Goal: Task Accomplishment & Management: Complete application form

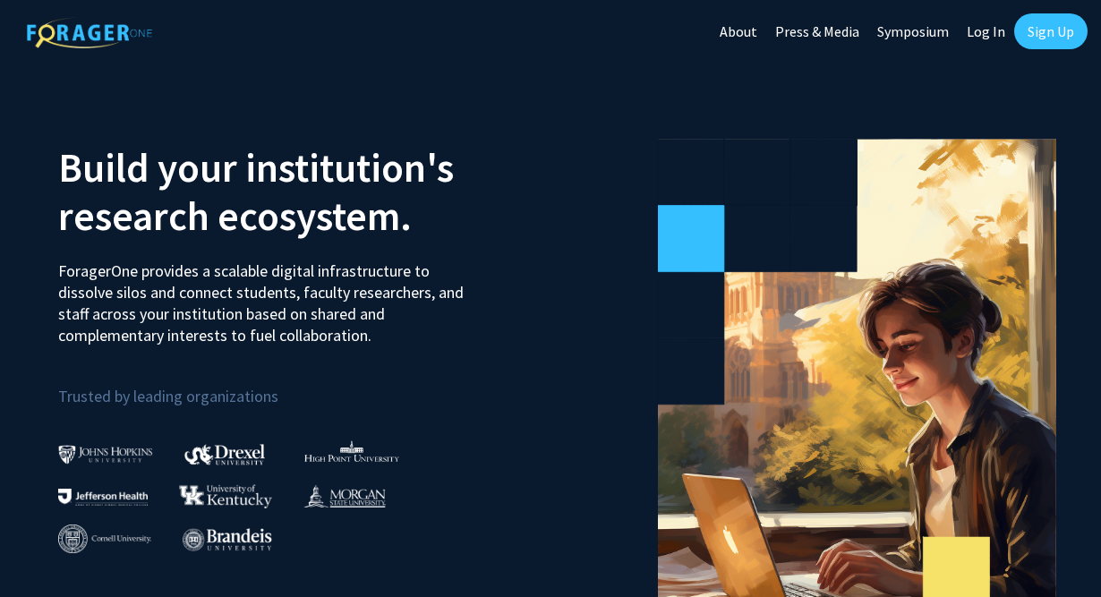
click at [990, 32] on link "Log In" at bounding box center [986, 31] width 56 height 63
select select
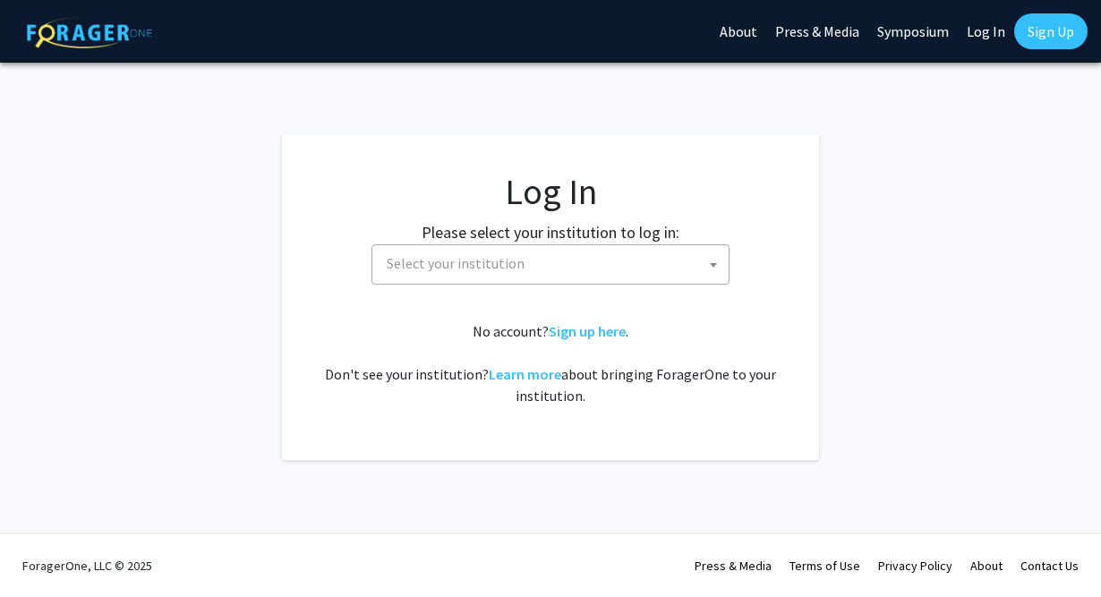
click at [553, 254] on span "Select your institution" at bounding box center [553, 263] width 349 height 37
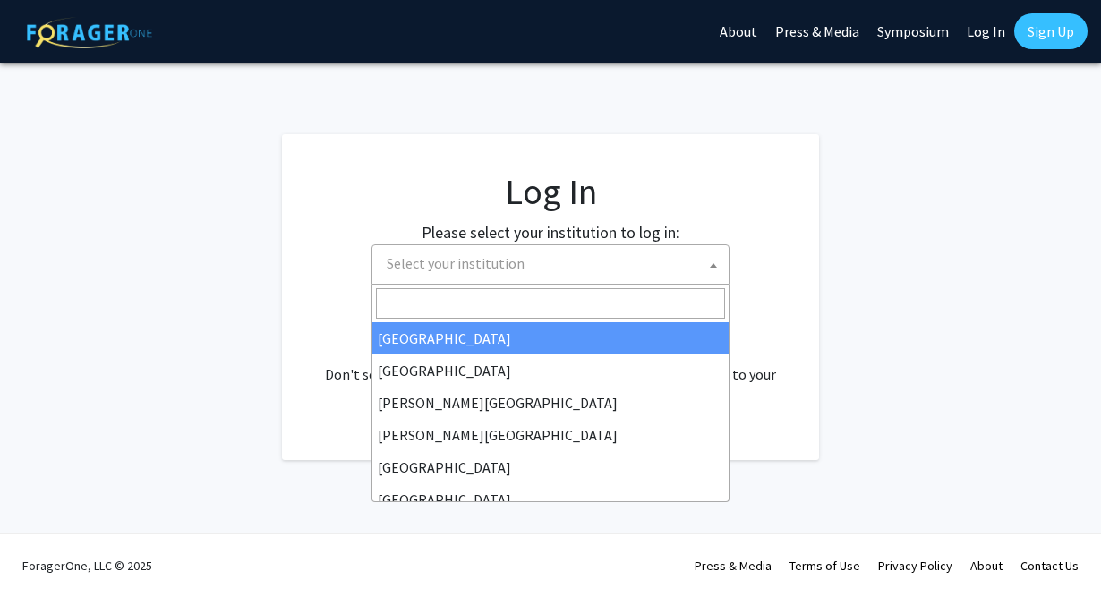
type input "b"
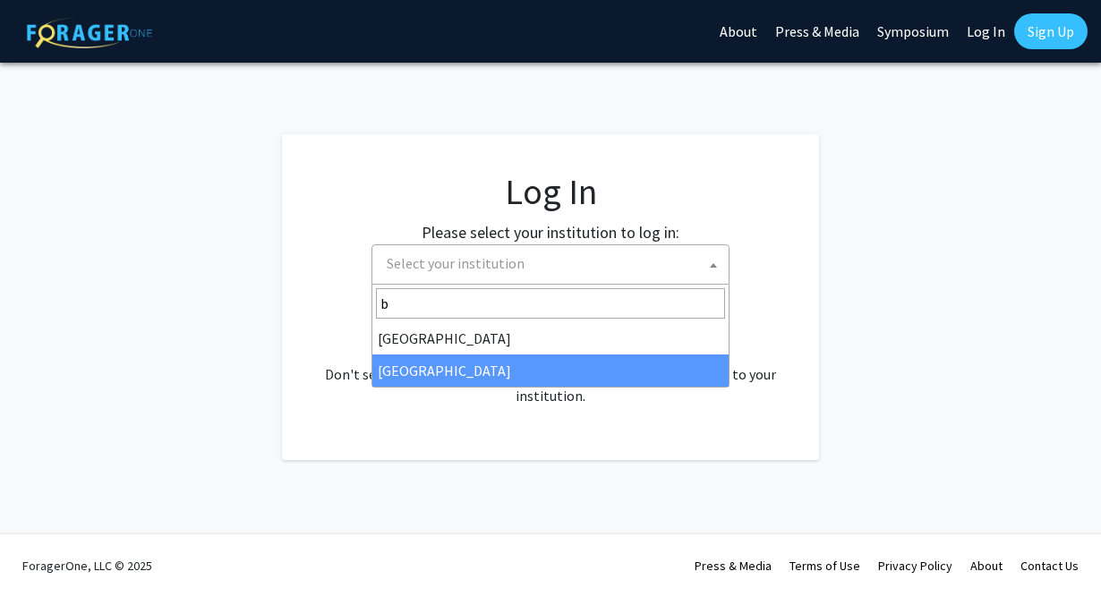
select select "10"
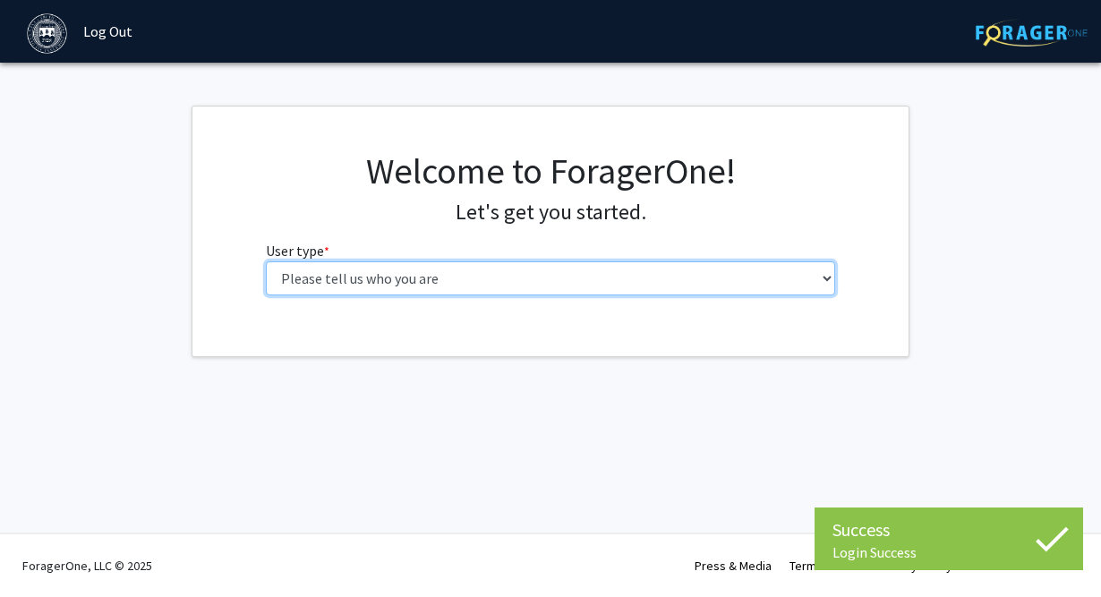
click at [531, 275] on select "Please tell us who you are Undergraduate Student Master's Student Doctoral Cand…" at bounding box center [551, 278] width 570 height 34
select select "1: undergrad"
click at [266, 261] on select "Please tell us who you are Undergraduate Student Master's Student Doctoral Cand…" at bounding box center [551, 278] width 570 height 34
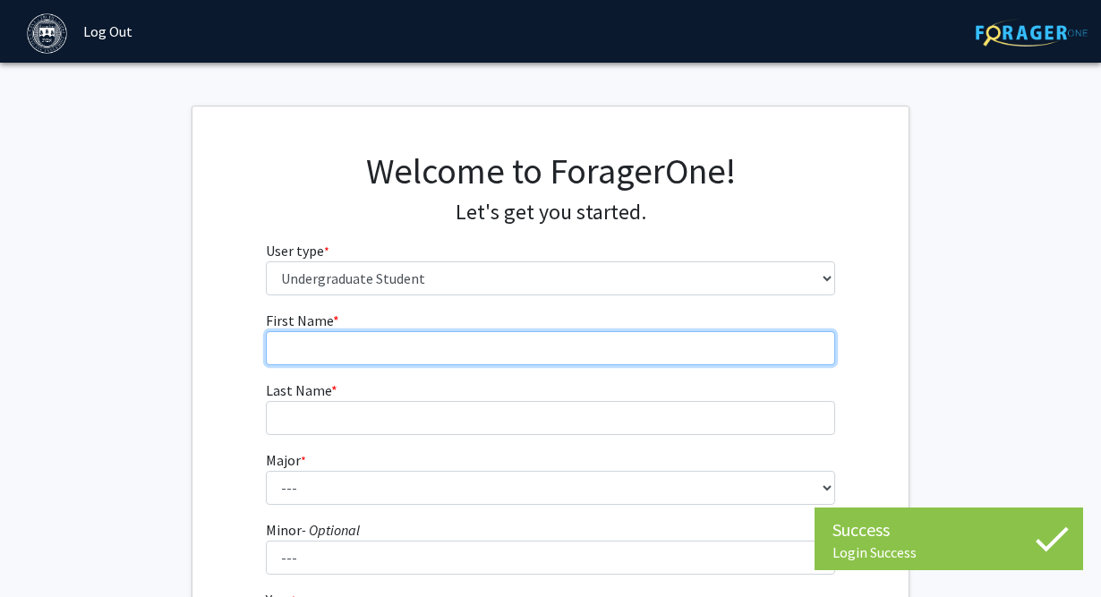
click at [489, 338] on input "First Name * required" at bounding box center [551, 348] width 570 height 34
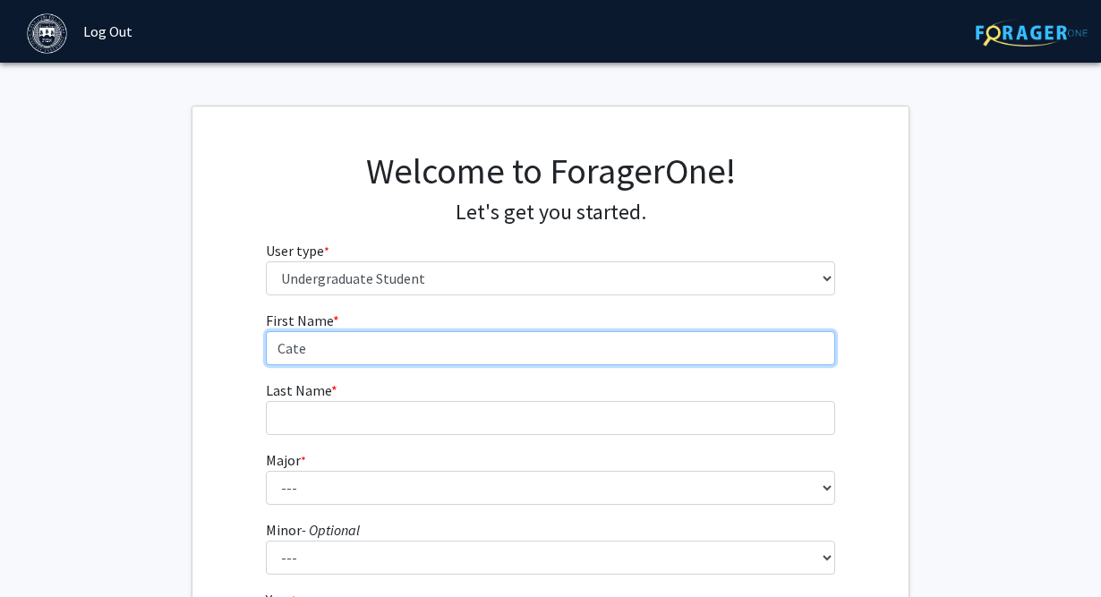
type input "Cate"
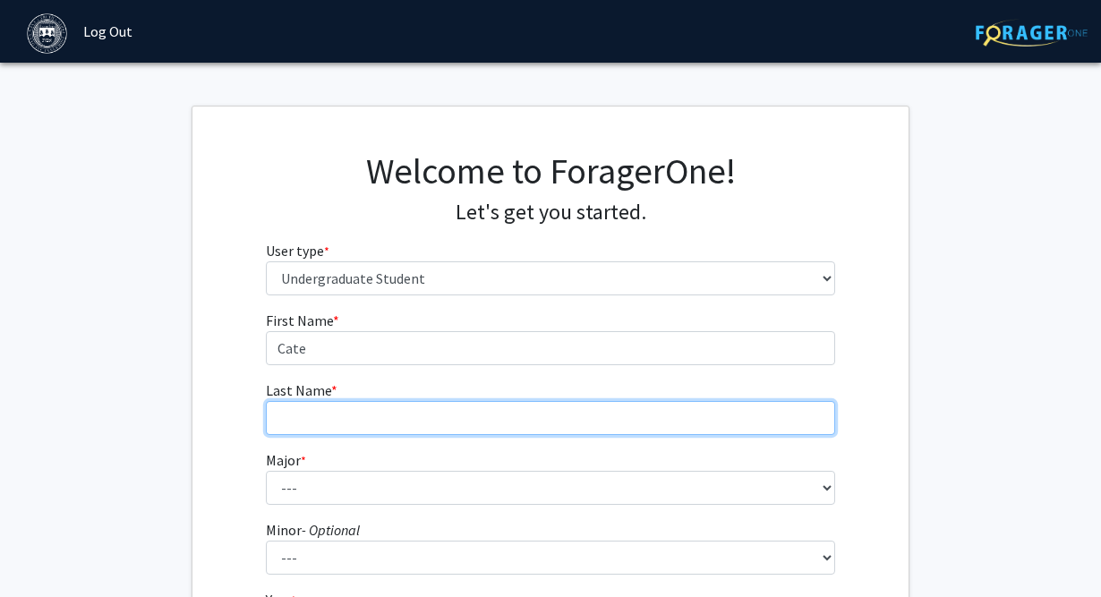
click at [461, 408] on input "Last Name * required" at bounding box center [551, 418] width 570 height 34
type input "h"
type input "Huynh"
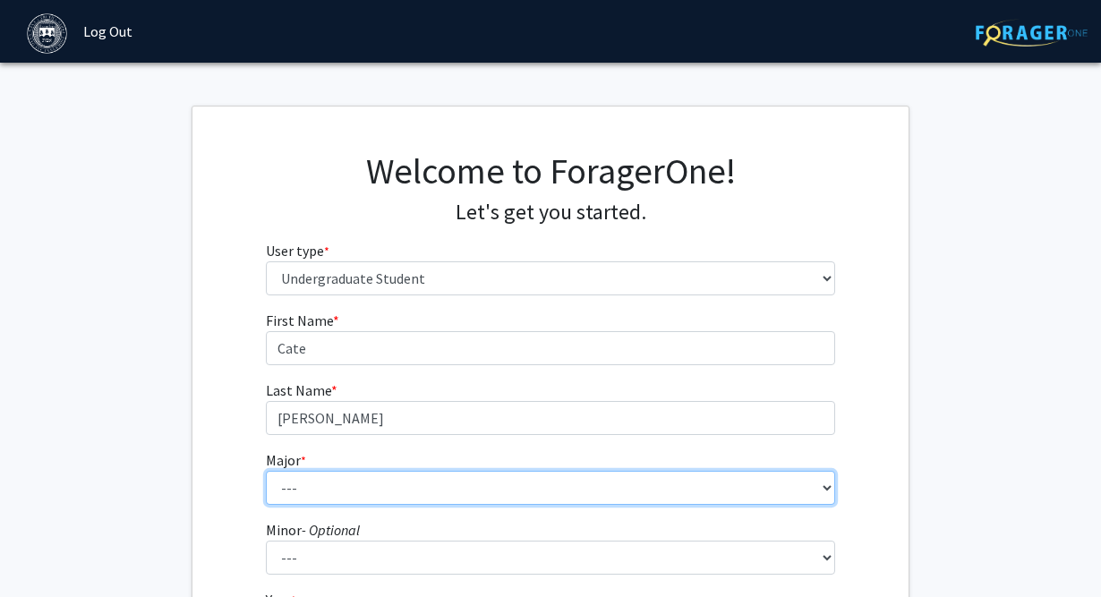
click at [421, 480] on select "--- African and African American Studies American Studies Anthropology Applied …" at bounding box center [551, 488] width 570 height 34
select select "39: 605"
click at [266, 471] on select "--- African and African American Studies American Studies Anthropology Applied …" at bounding box center [551, 488] width 570 height 34
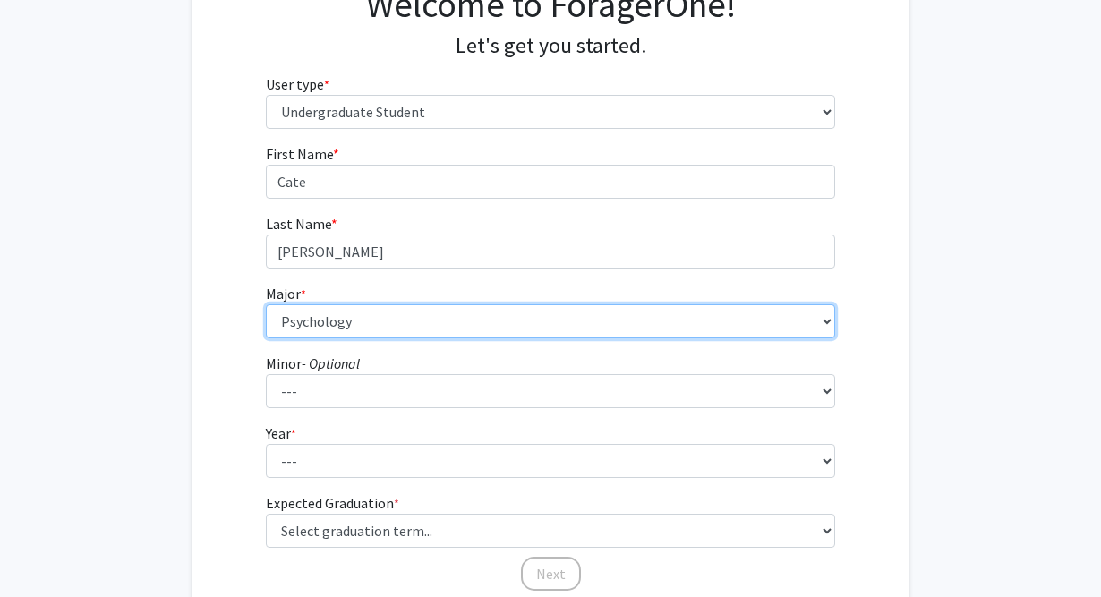
scroll to position [178, 0]
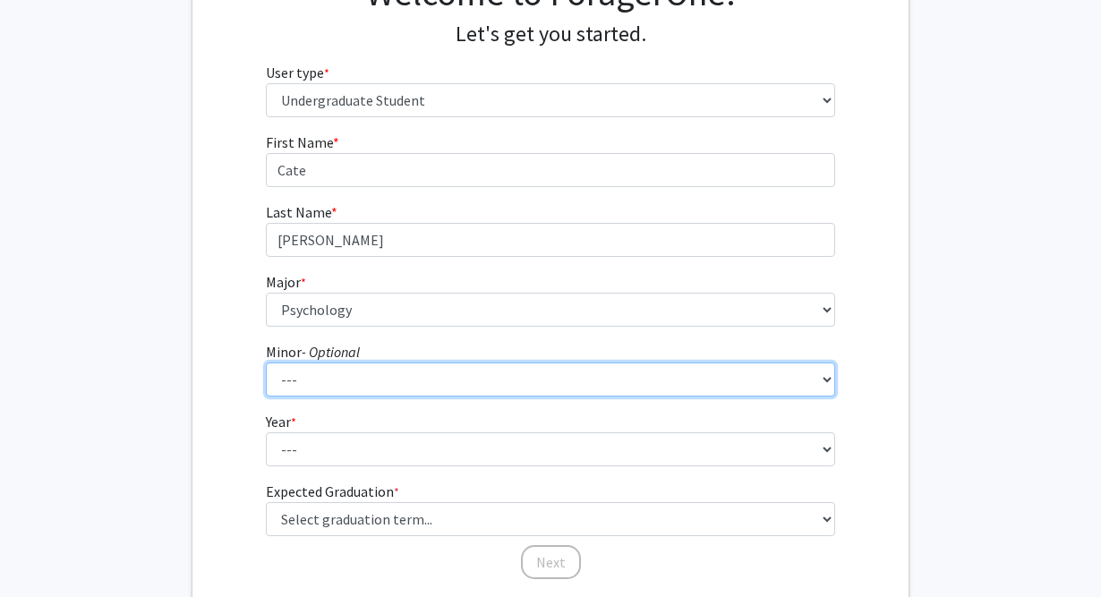
click at [329, 382] on select "--- African and African American Studies Anthropology Arabic Language, Literatu…" at bounding box center [551, 379] width 570 height 34
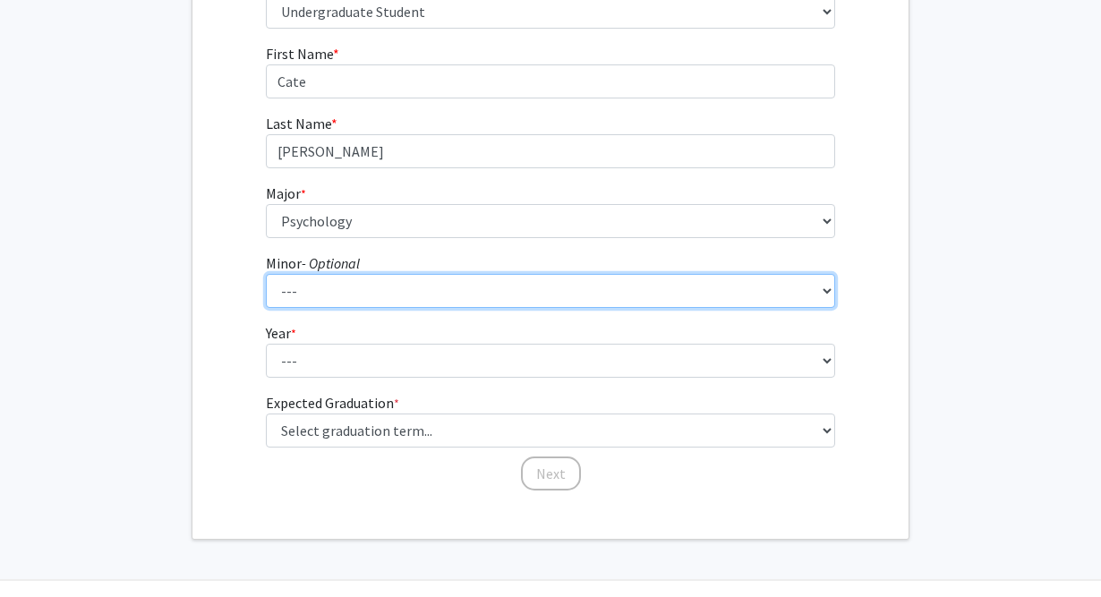
scroll to position [313, 0]
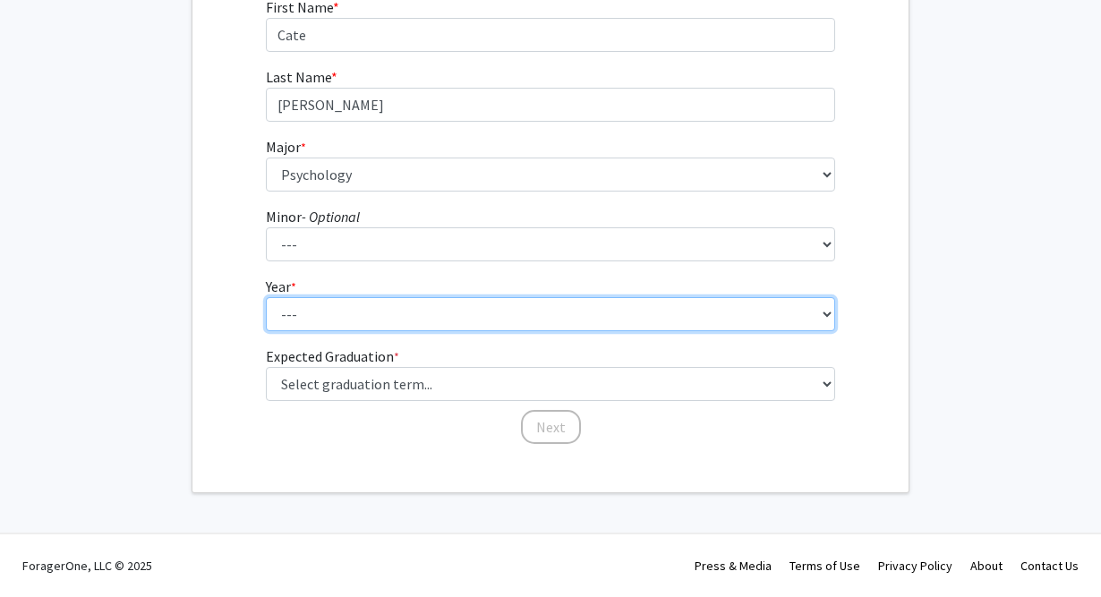
click at [323, 316] on select "--- First-year Sophomore Junior Senior Postbaccalaureate Certificate" at bounding box center [551, 314] width 570 height 34
select select "2: sophomore"
click at [266, 297] on select "--- First-year Sophomore Junior Senior Postbaccalaureate Certificate" at bounding box center [551, 314] width 570 height 34
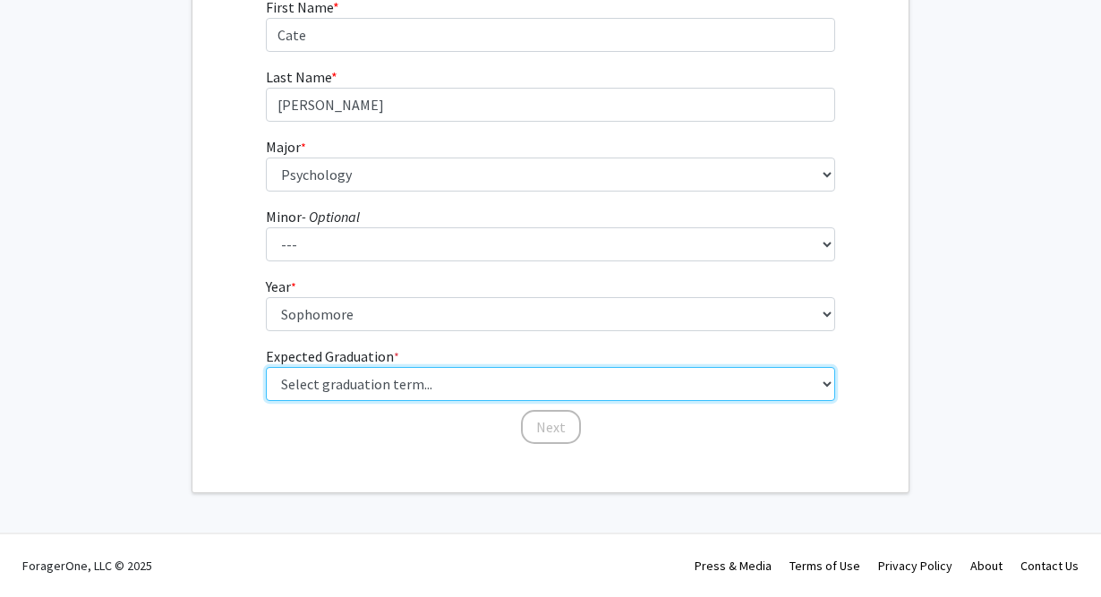
click at [323, 379] on select "Select graduation term... Spring 2025 Summer 2025 Fall 2025 Winter 2025 Spring …" at bounding box center [551, 384] width 570 height 34
select select "13: spring_2028"
click at [266, 367] on select "Select graduation term... Spring 2025 Summer 2025 Fall 2025 Winter 2025 Spring …" at bounding box center [551, 384] width 570 height 34
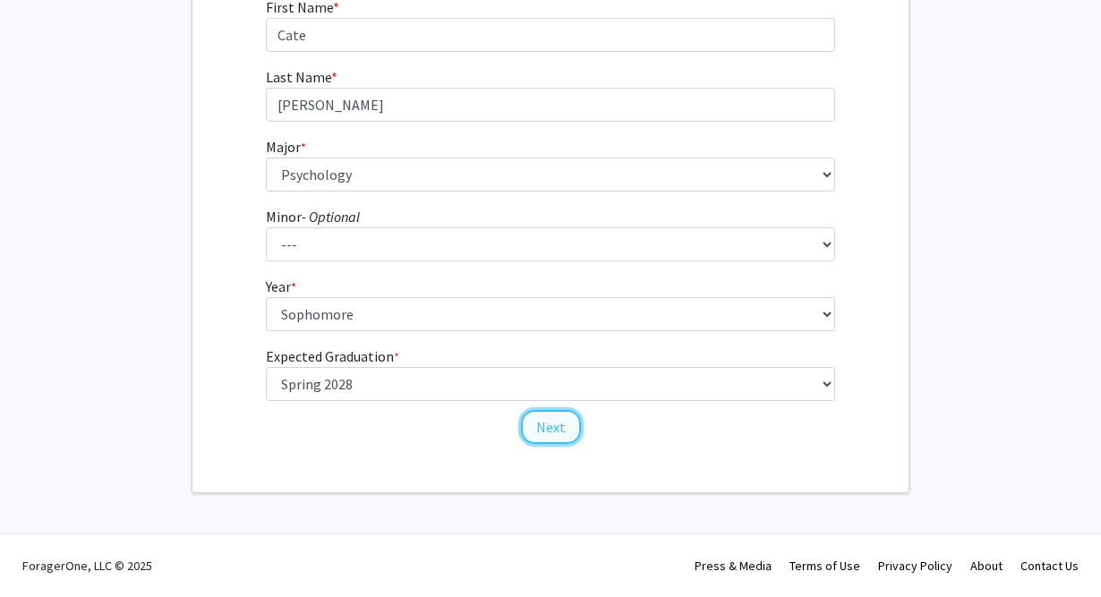
click at [540, 436] on button "Next" at bounding box center [551, 427] width 60 height 34
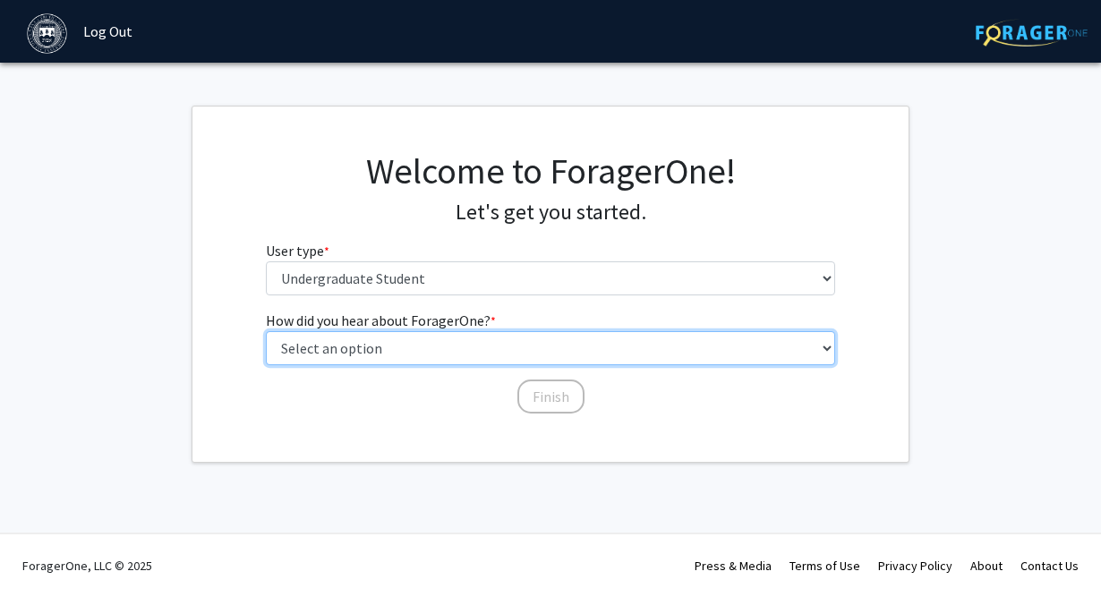
click at [426, 347] on select "Select an option Peer/student recommendation Faculty/staff recommendation Unive…" at bounding box center [551, 348] width 570 height 34
select select "3: university_website"
click at [266, 331] on select "Select an option Peer/student recommendation Faculty/staff recommendation Unive…" at bounding box center [551, 348] width 570 height 34
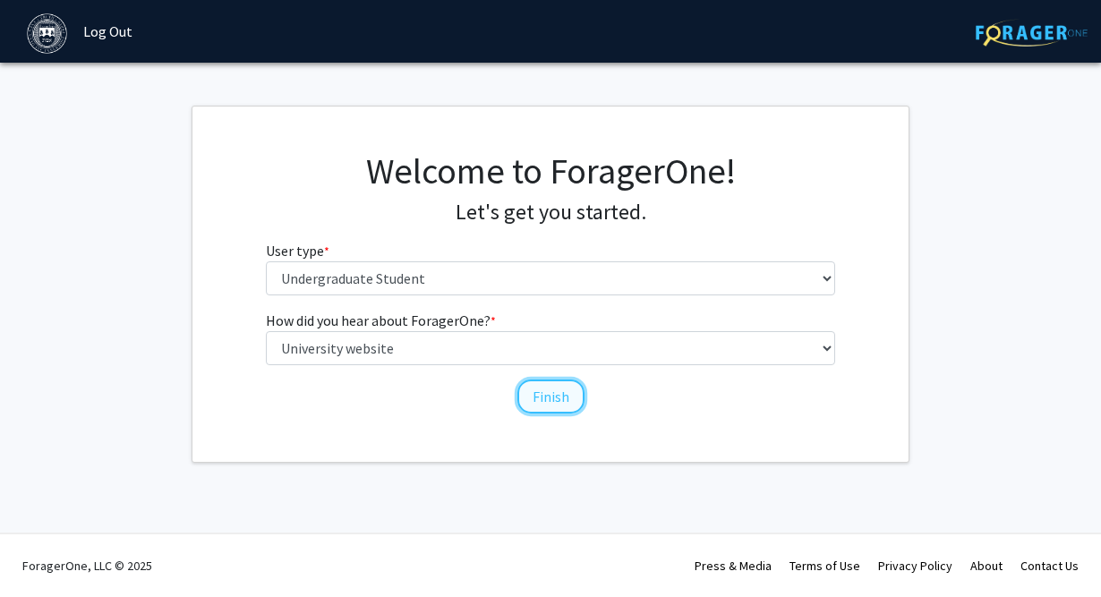
click at [542, 398] on button "Finish" at bounding box center [550, 396] width 67 height 34
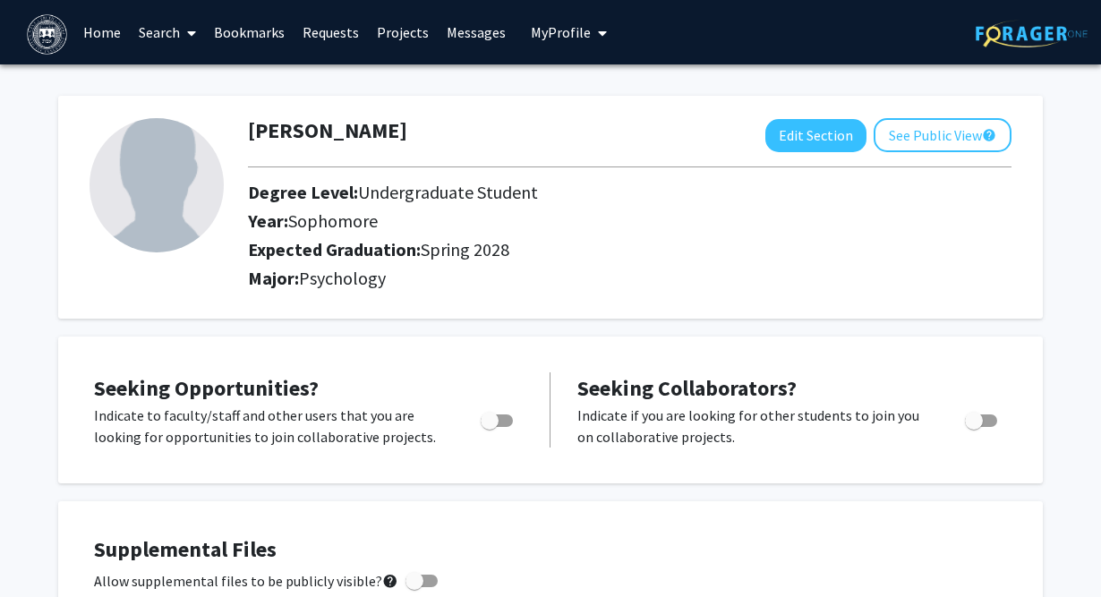
click at [108, 41] on link "Home" at bounding box center [101, 32] width 55 height 63
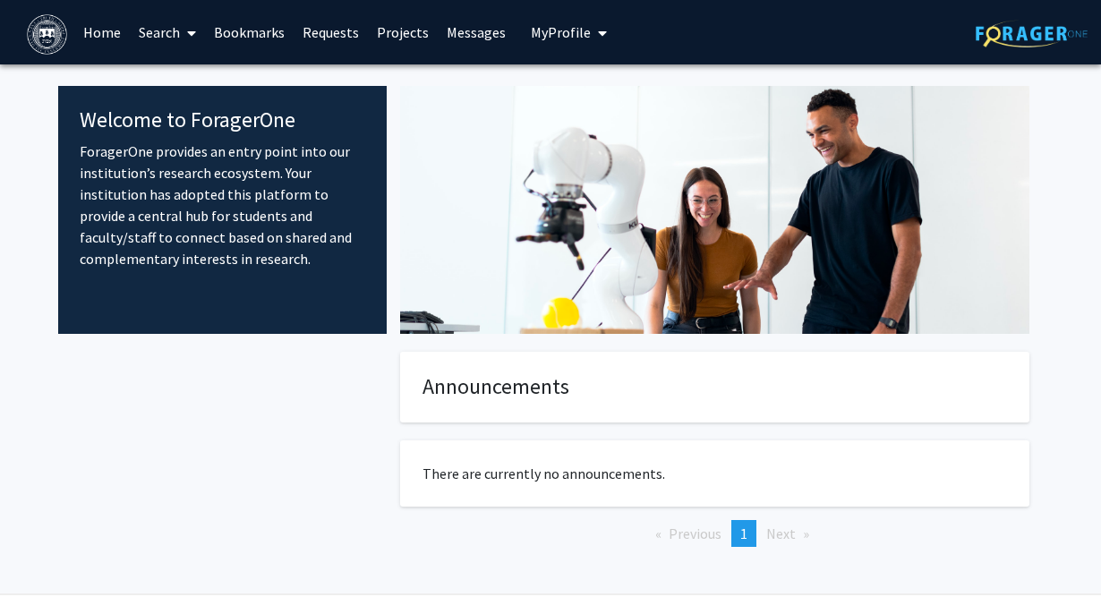
click at [153, 34] on link "Search" at bounding box center [167, 32] width 75 height 63
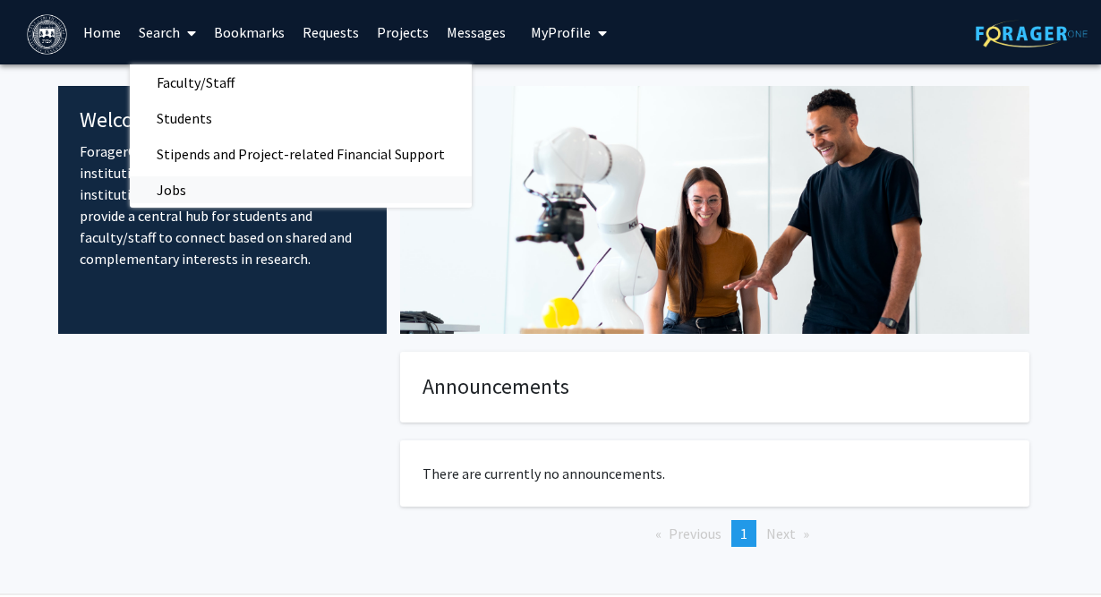
click at [208, 196] on span "Jobs" at bounding box center [171, 190] width 83 height 36
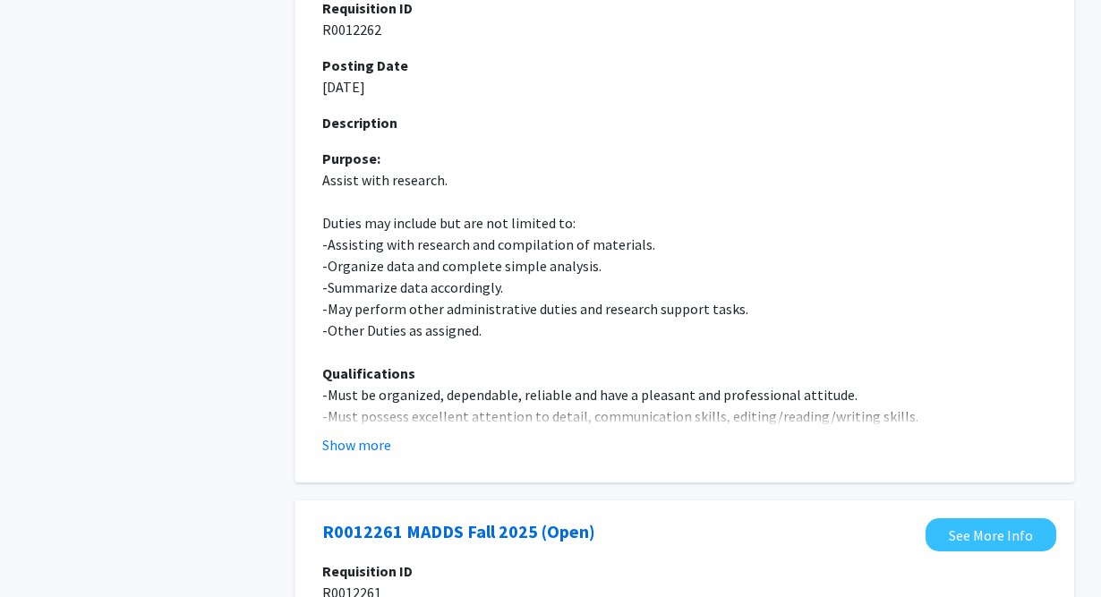
scroll to position [279, 0]
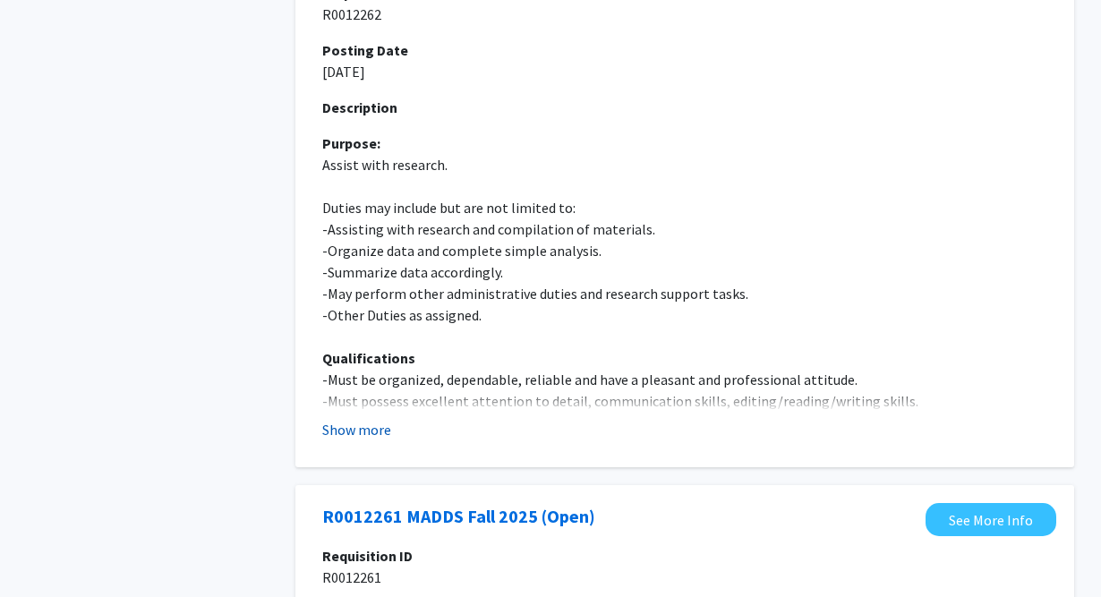
click at [364, 436] on button "Show more" at bounding box center [356, 429] width 69 height 21
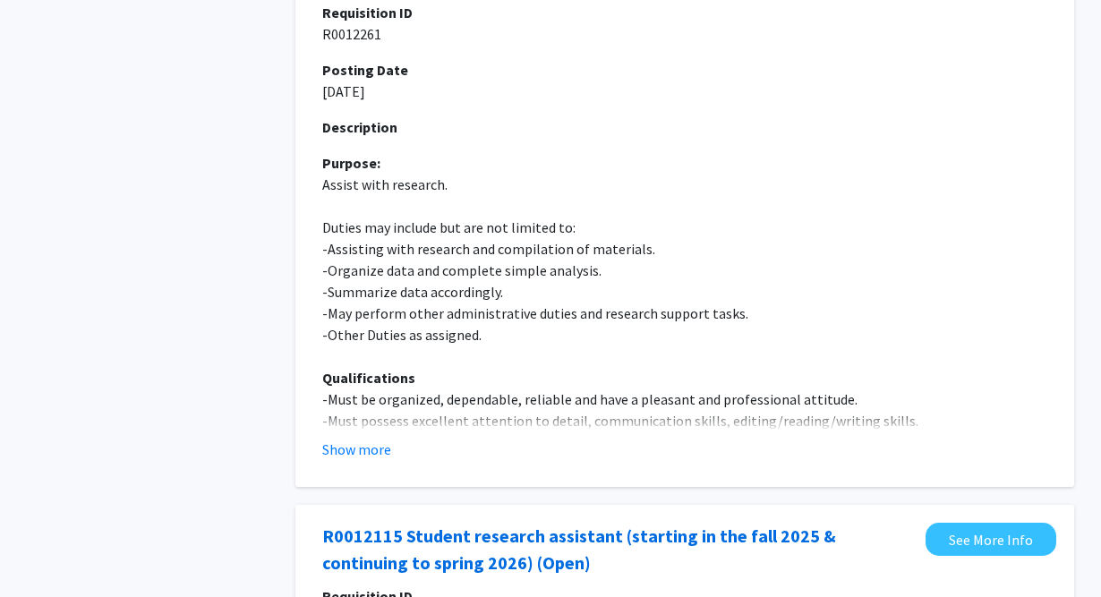
scroll to position [1328, 0]
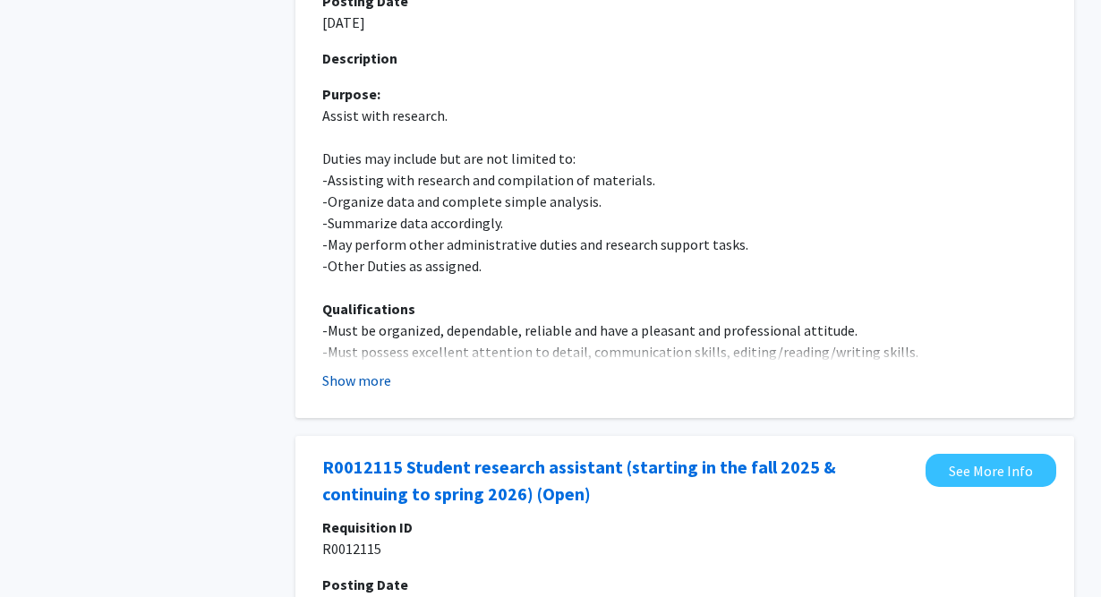
click at [353, 388] on button "Show more" at bounding box center [356, 380] width 69 height 21
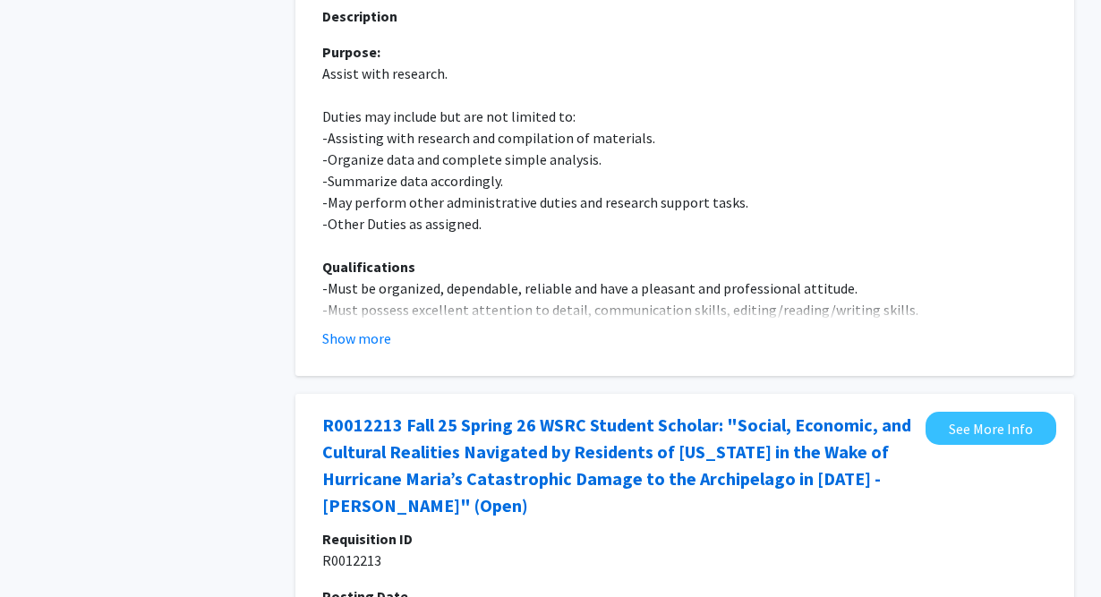
scroll to position [2986, 0]
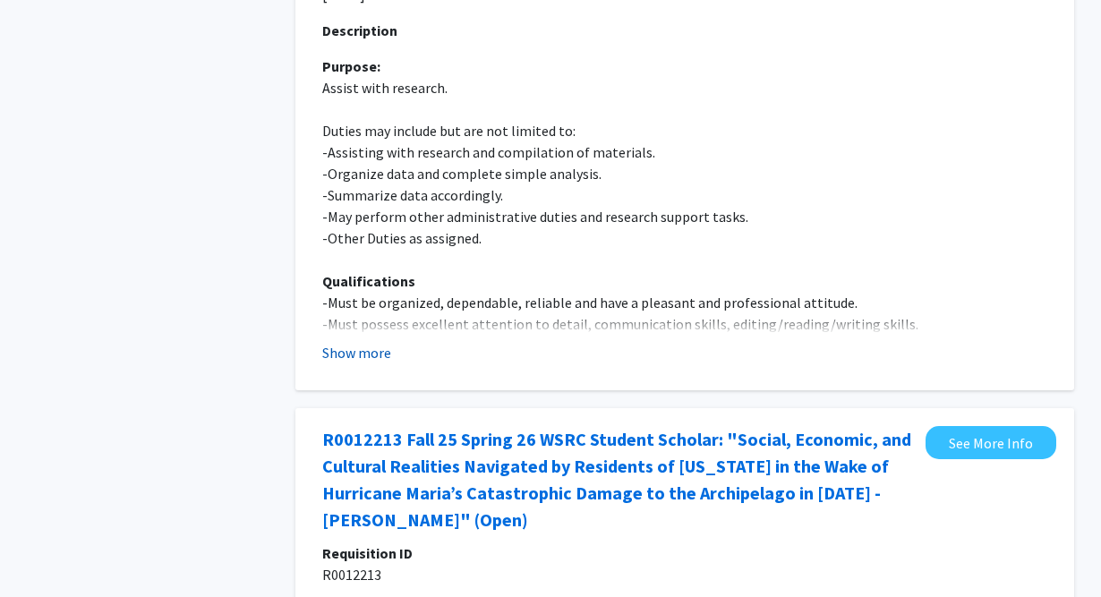
click at [364, 342] on button "Show more" at bounding box center [356, 352] width 69 height 21
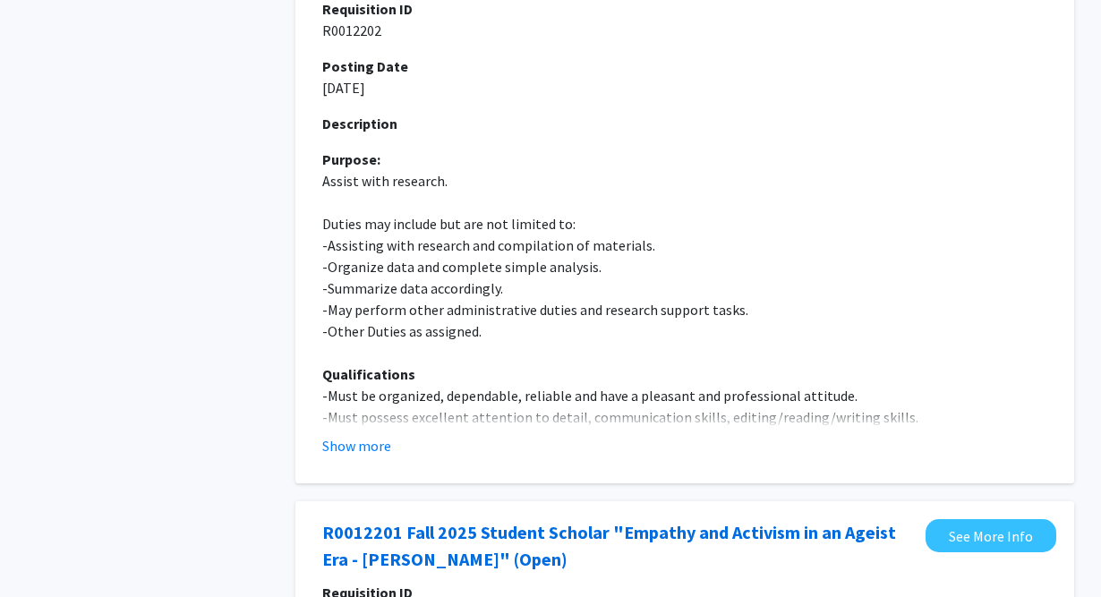
scroll to position [4624, 0]
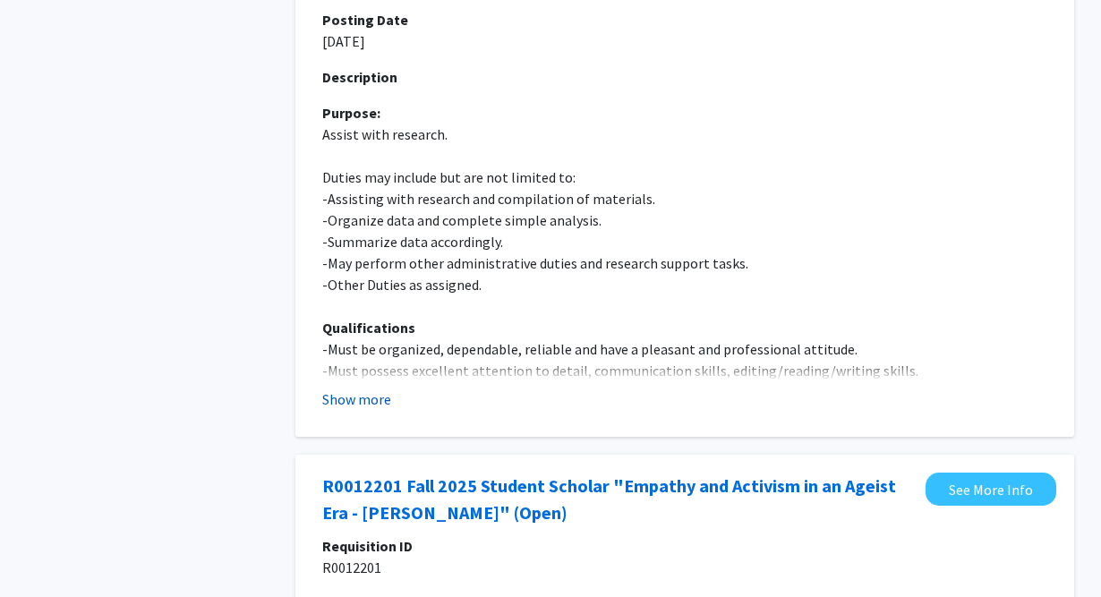
click at [353, 388] on button "Show more" at bounding box center [356, 398] width 69 height 21
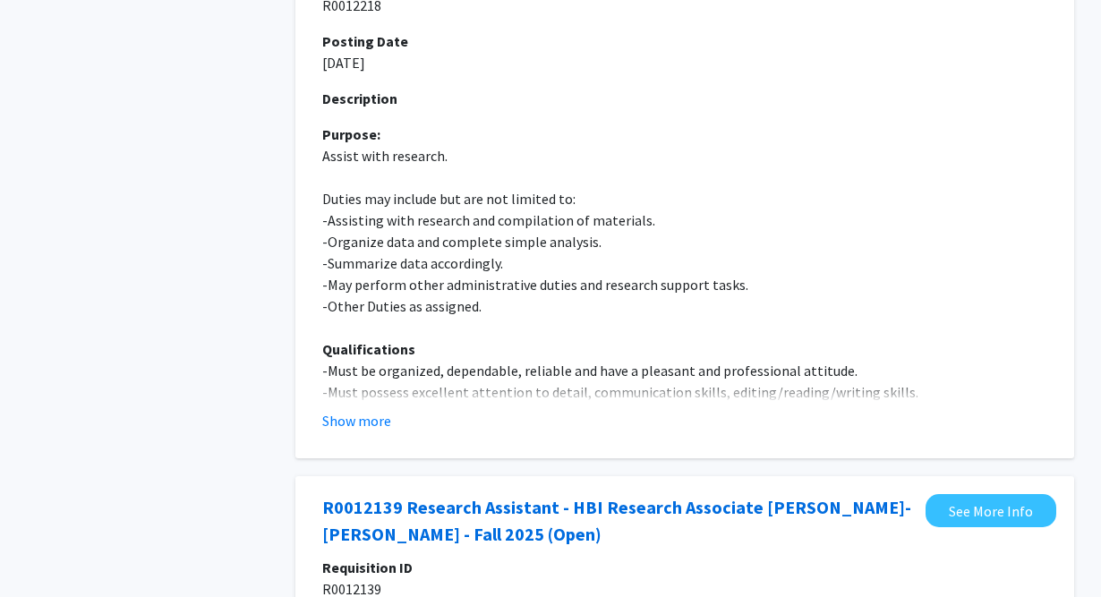
scroll to position [6215, 0]
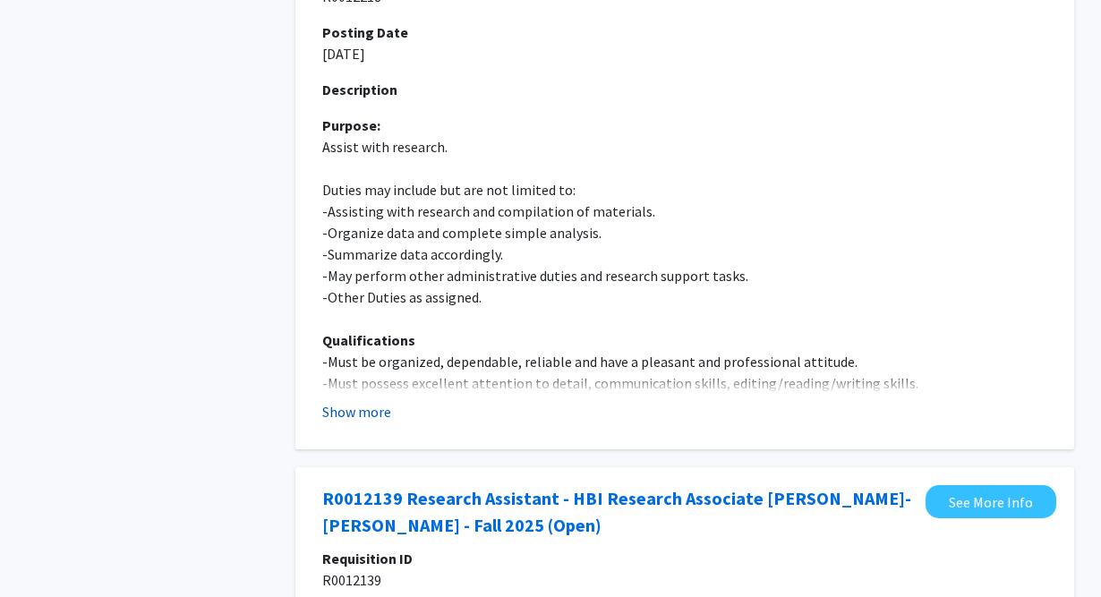
click at [353, 401] on button "Show more" at bounding box center [356, 411] width 69 height 21
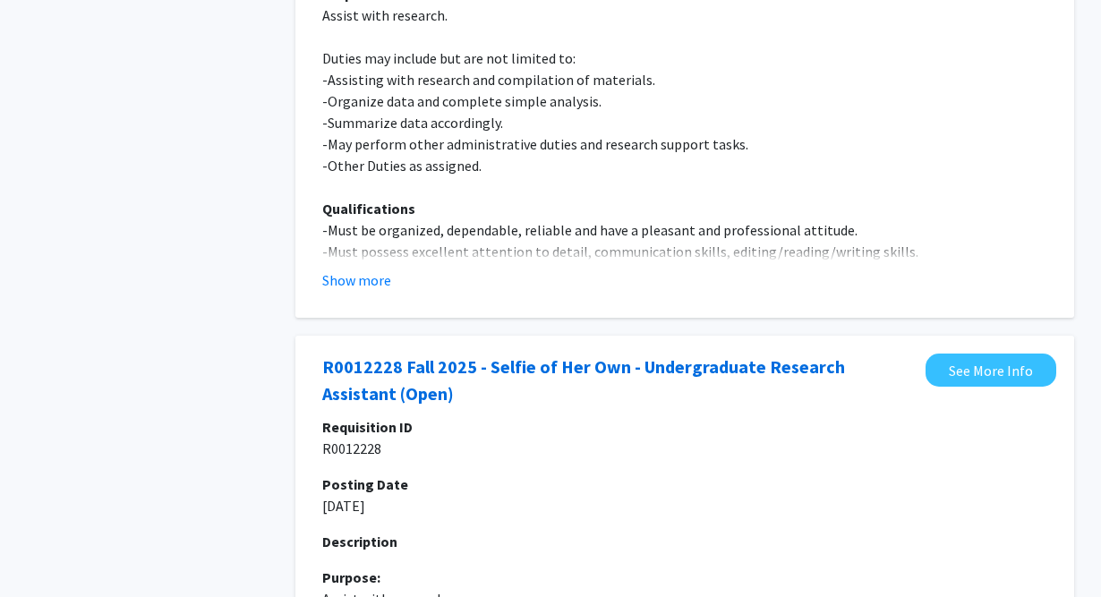
scroll to position [7377, 0]
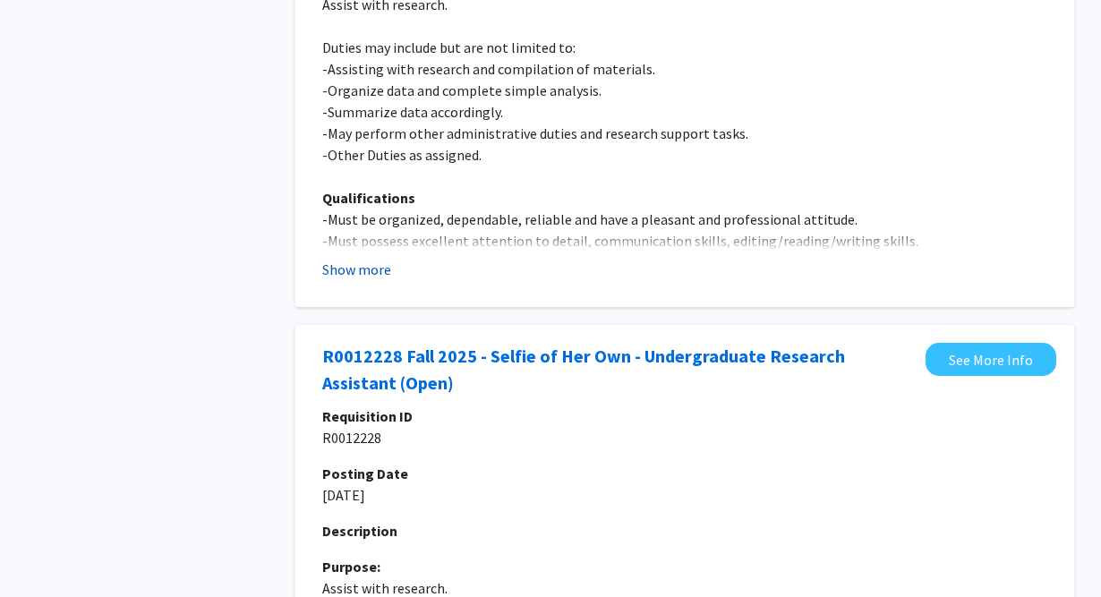
click at [361, 259] on button "Show more" at bounding box center [356, 269] width 69 height 21
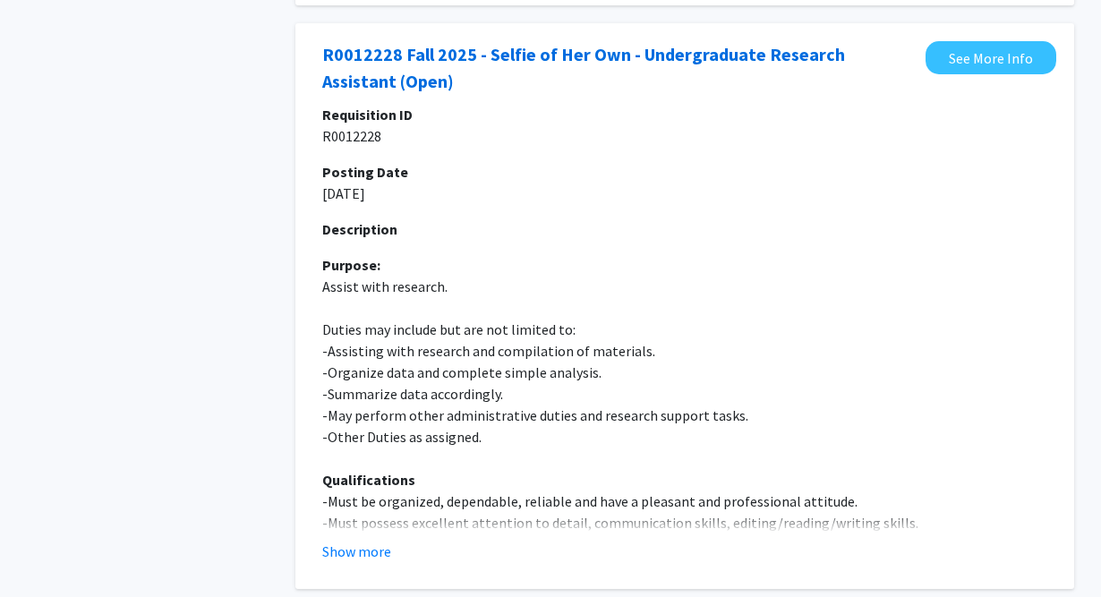
scroll to position [8171, 0]
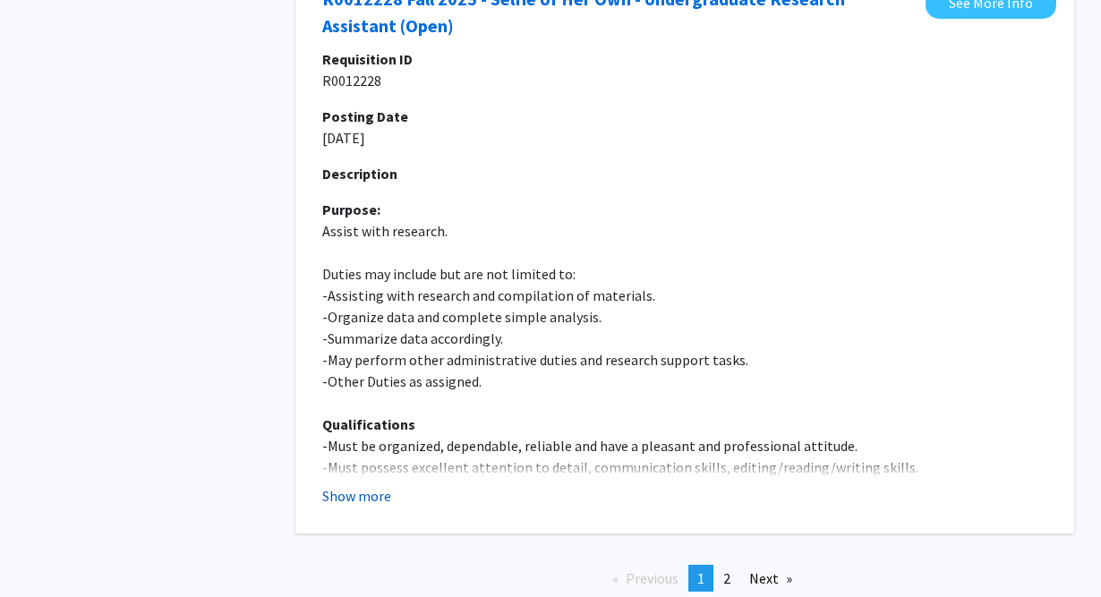
click at [362, 485] on button "Show more" at bounding box center [356, 495] width 69 height 21
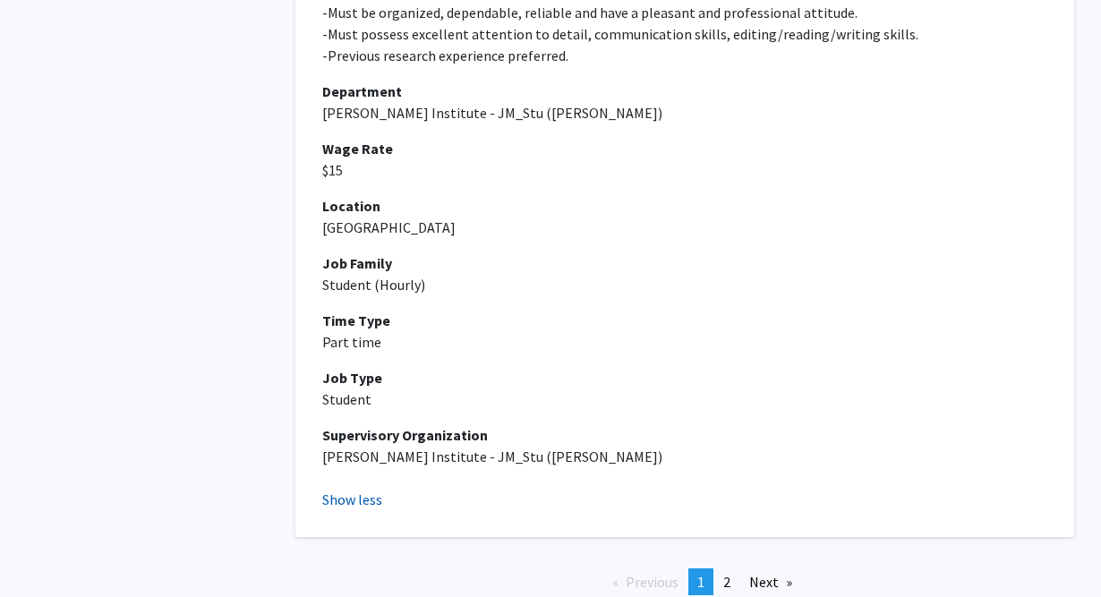
scroll to position [8684, 0]
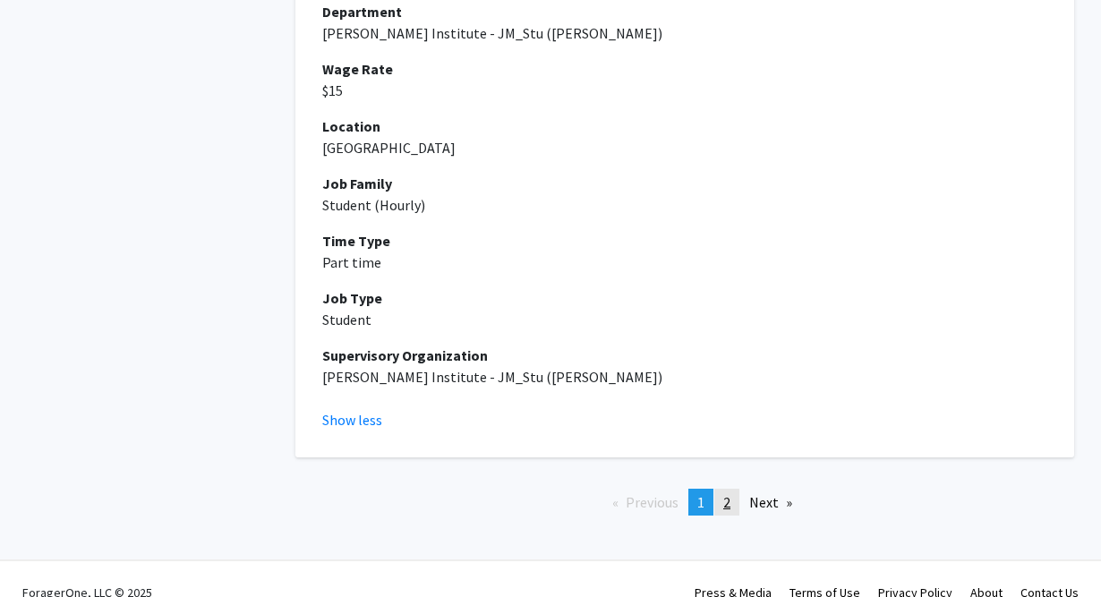
click at [716, 489] on link "page 2" at bounding box center [726, 502] width 25 height 27
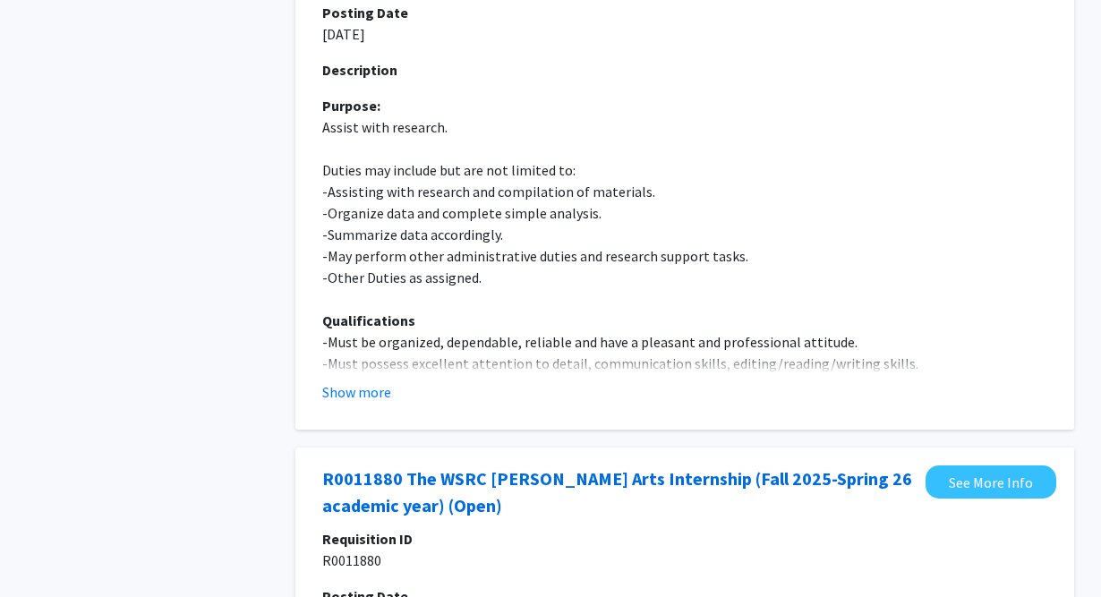
scroll to position [320, 0]
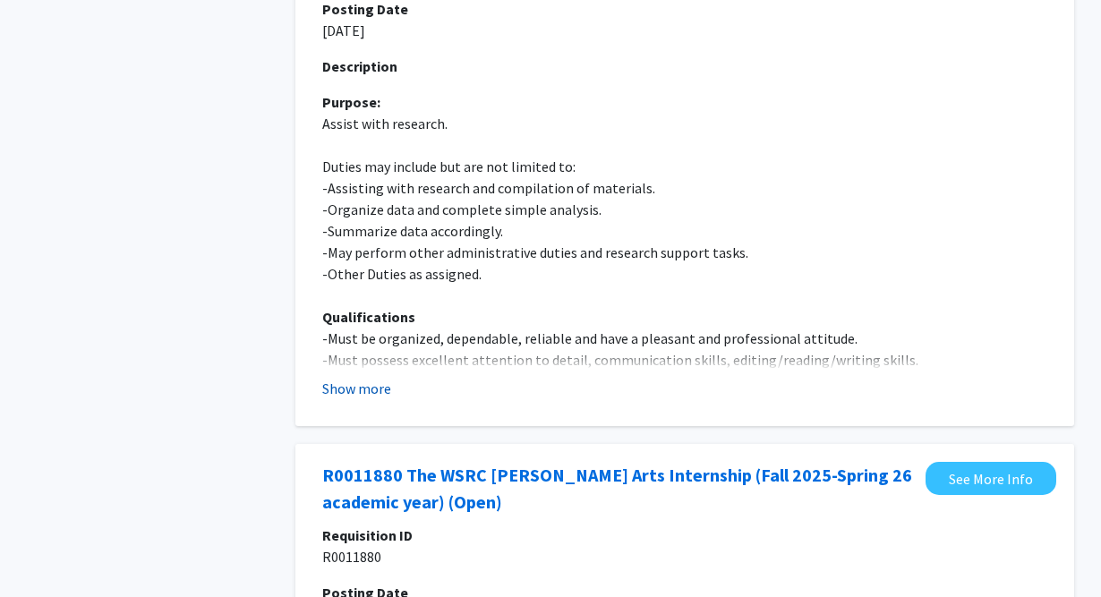
click at [368, 395] on button "Show more" at bounding box center [356, 388] width 69 height 21
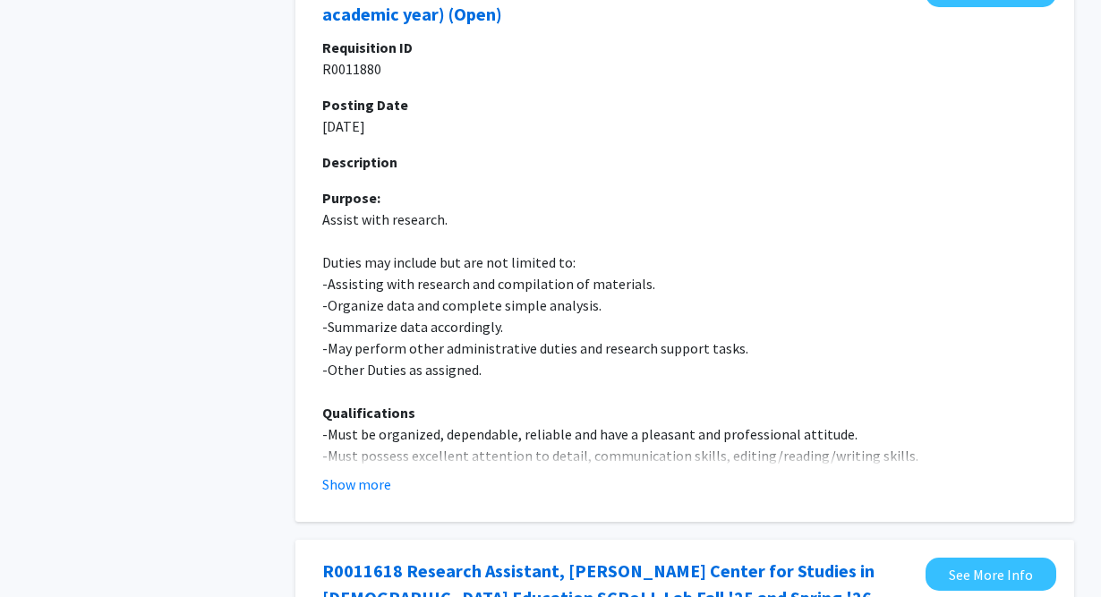
scroll to position [1277, 0]
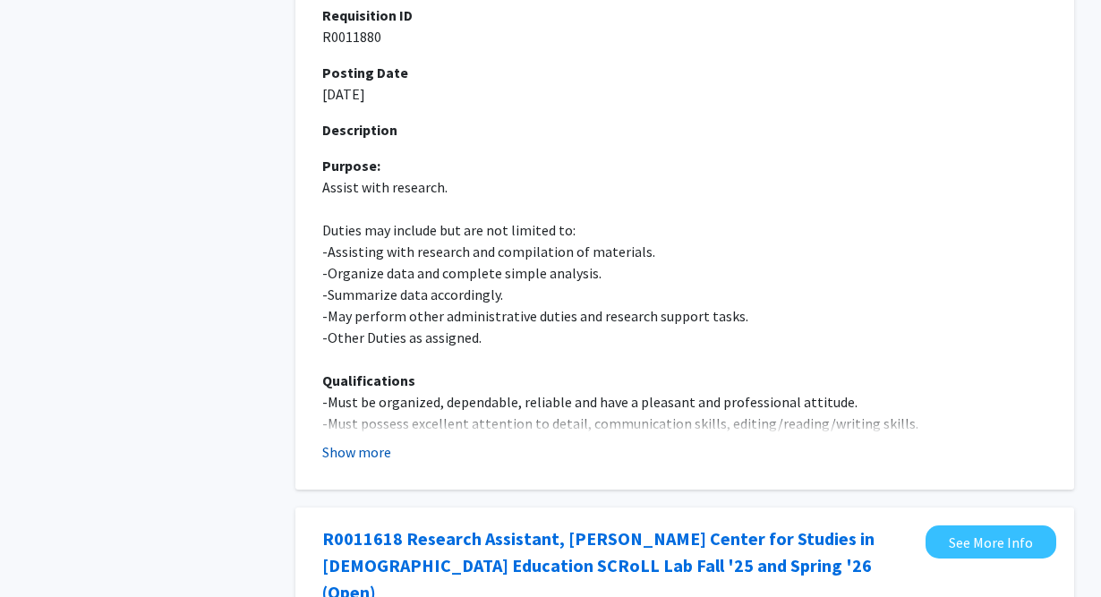
click at [353, 447] on button "Show more" at bounding box center [356, 451] width 69 height 21
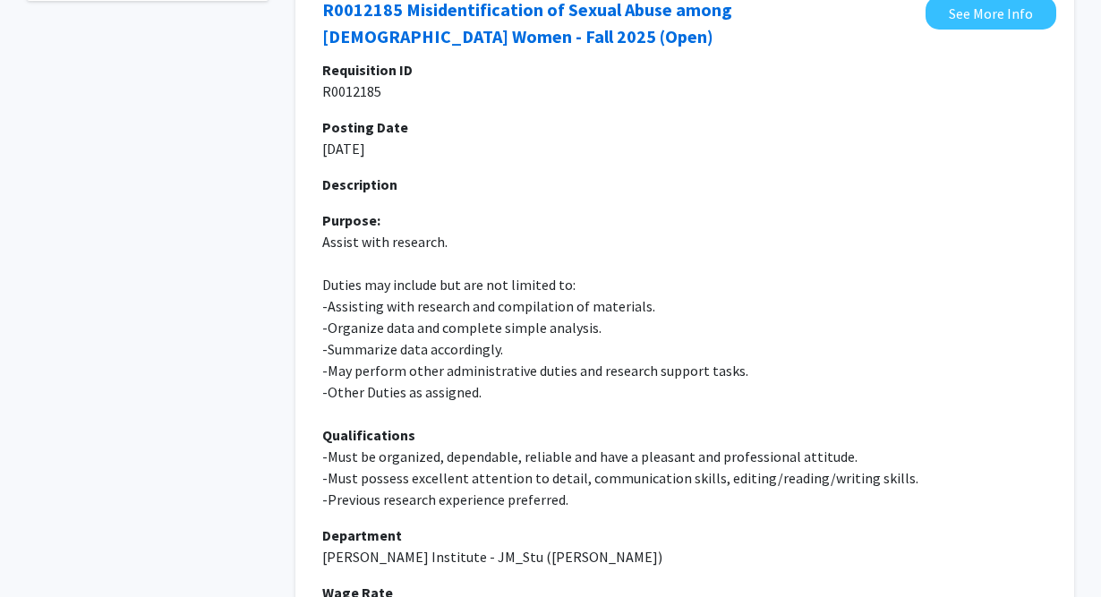
scroll to position [0, 0]
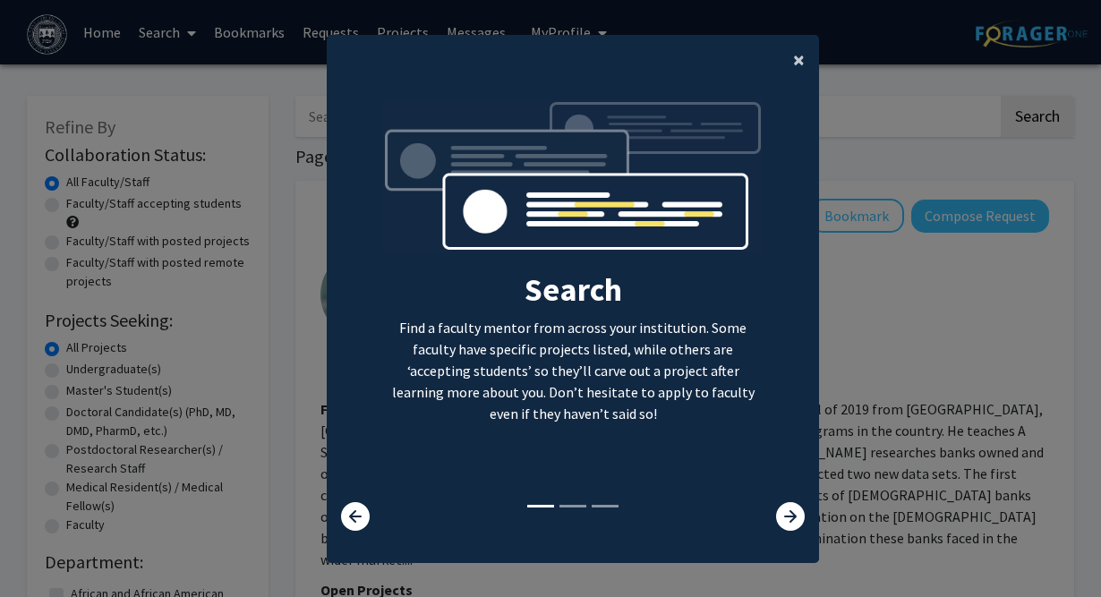
click at [799, 55] on span "×" at bounding box center [799, 60] width 12 height 28
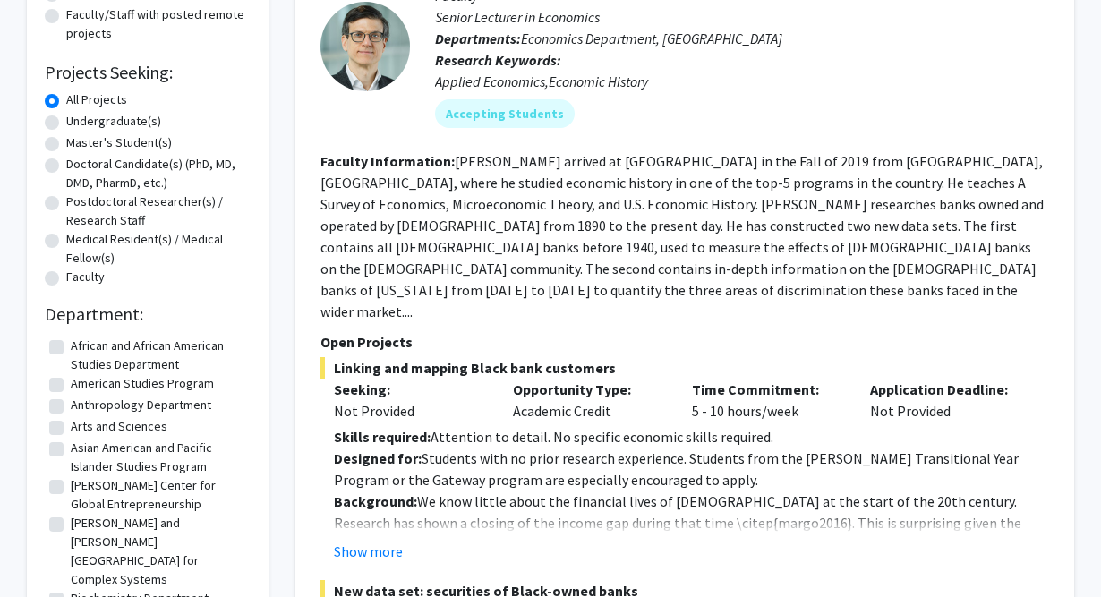
scroll to position [252, 0]
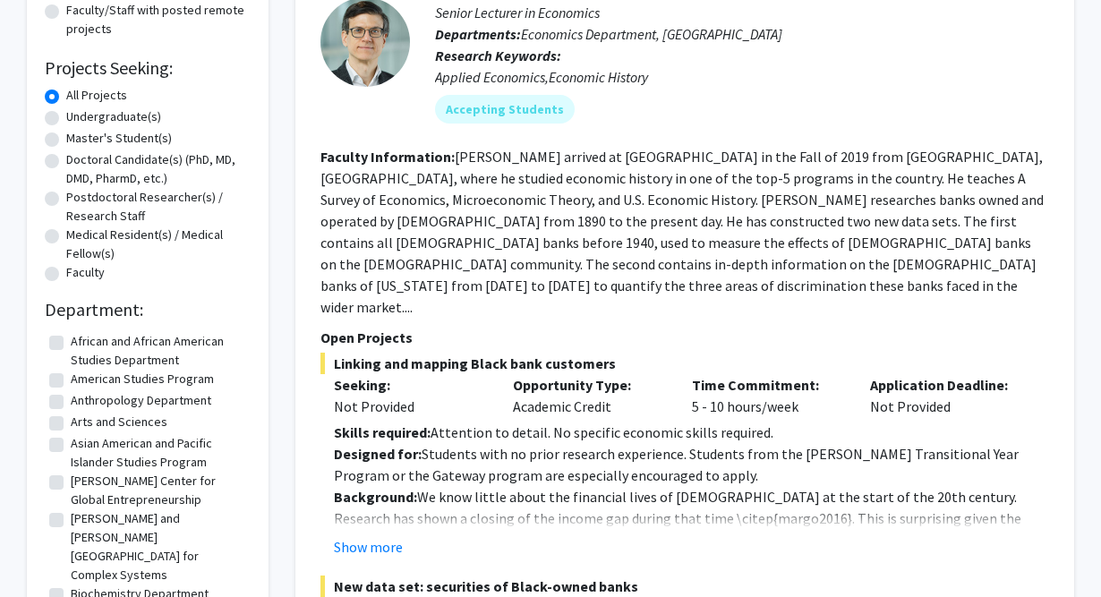
click at [66, 114] on label "Undergraduate(s)" at bounding box center [113, 116] width 95 height 19
click at [66, 114] on input "Undergraduate(s)" at bounding box center [72, 113] width 12 height 12
radio input "true"
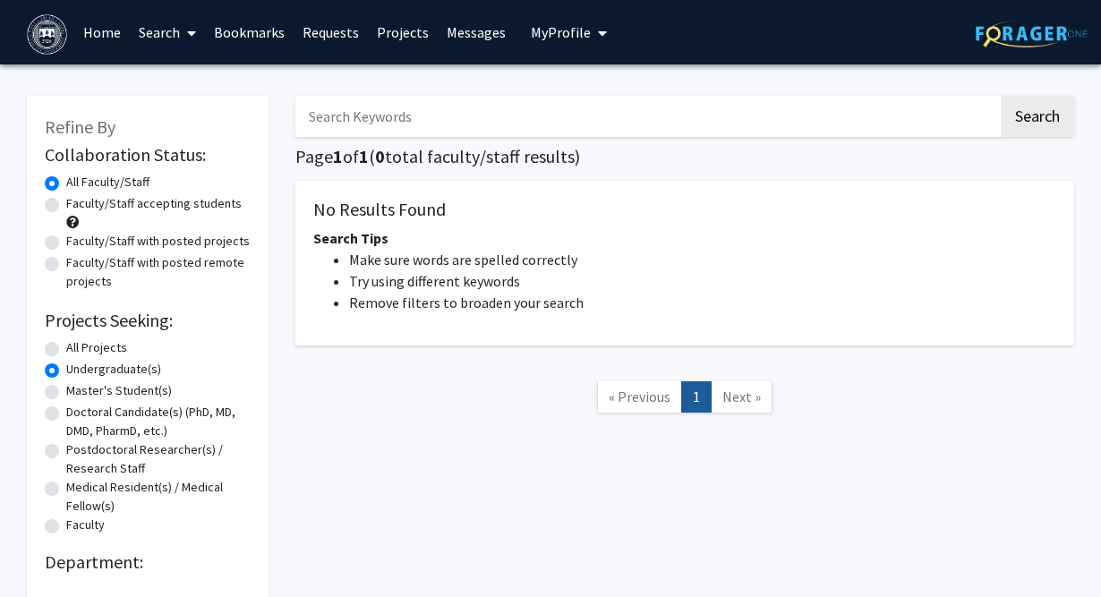
click at [114, 34] on link "Home" at bounding box center [101, 32] width 55 height 63
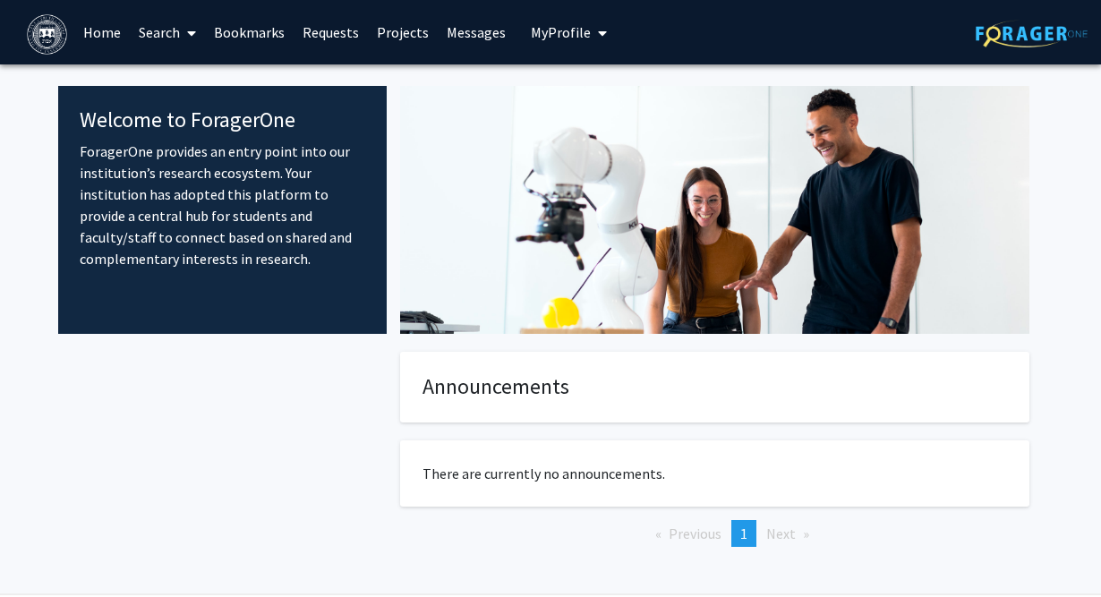
click at [163, 31] on link "Search" at bounding box center [167, 32] width 75 height 63
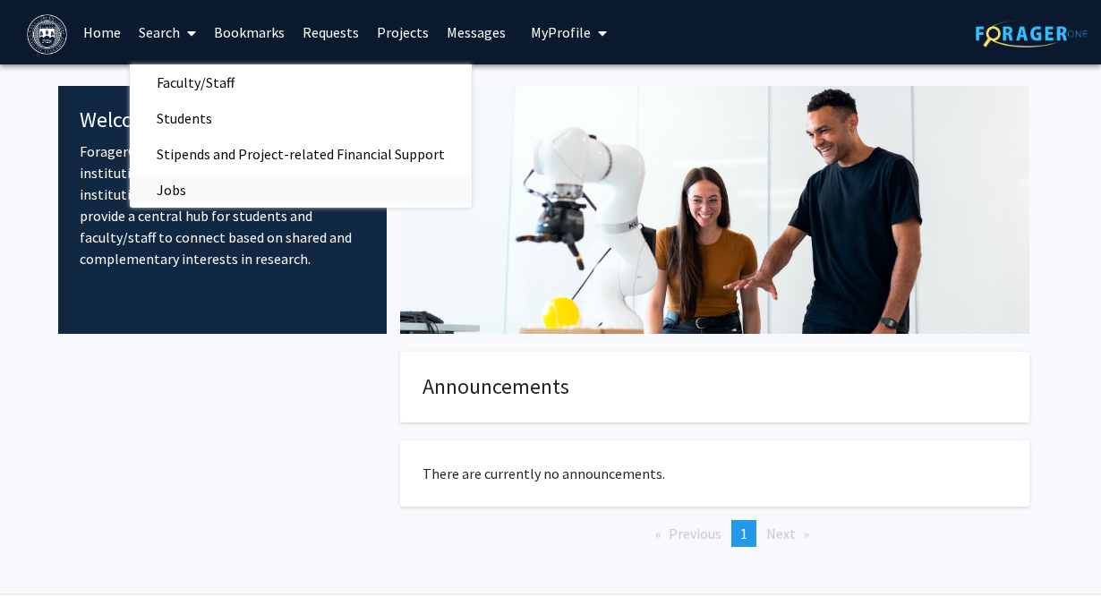
click at [202, 180] on span "Jobs" at bounding box center [171, 190] width 83 height 36
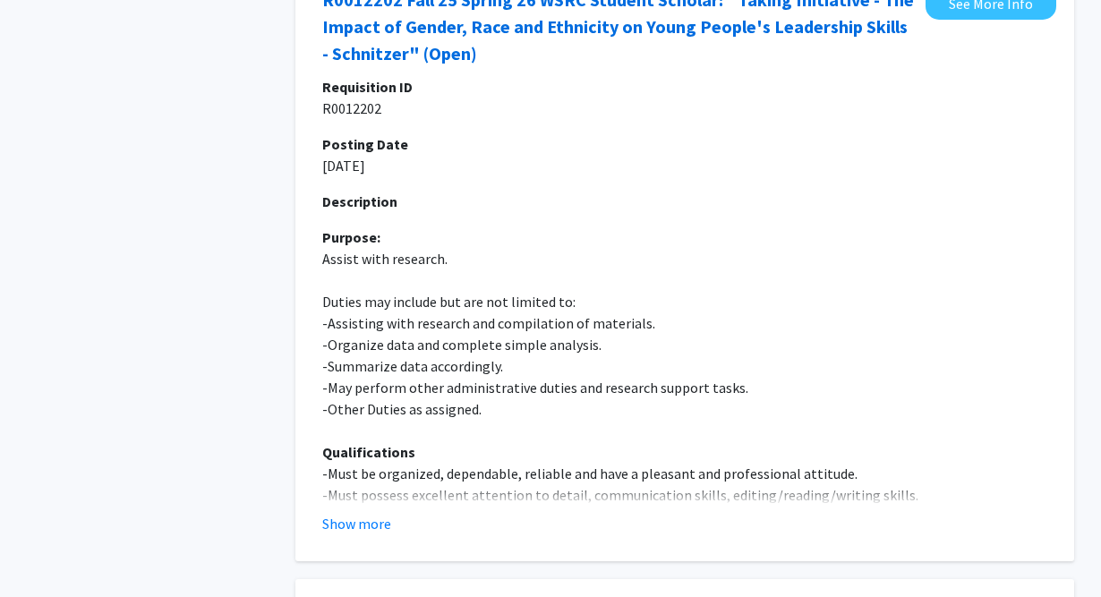
scroll to position [3196, 0]
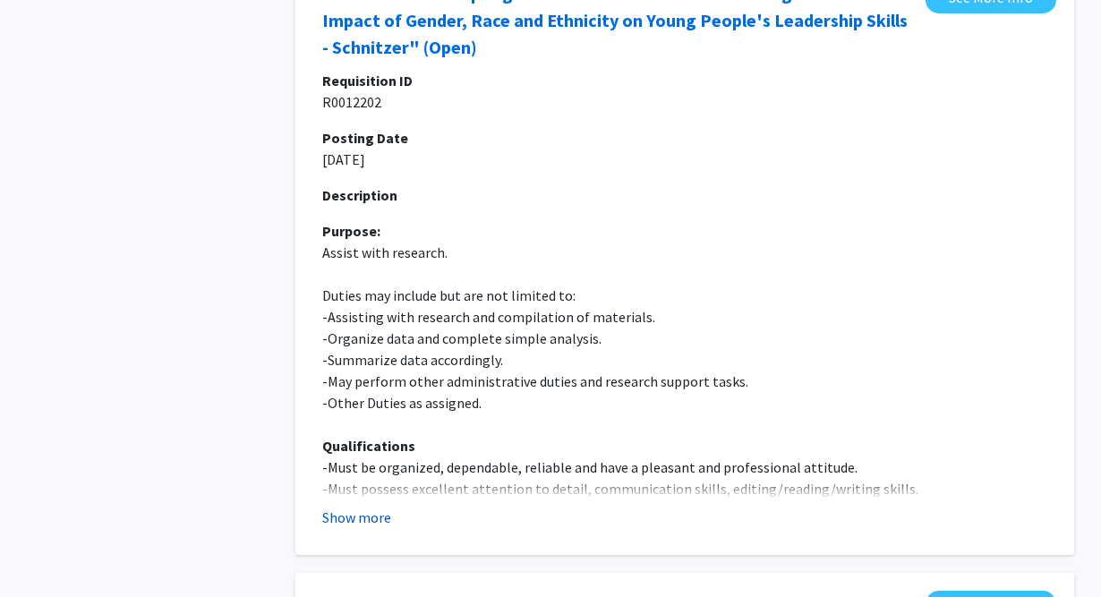
click at [359, 506] on button "Show more" at bounding box center [356, 516] width 69 height 21
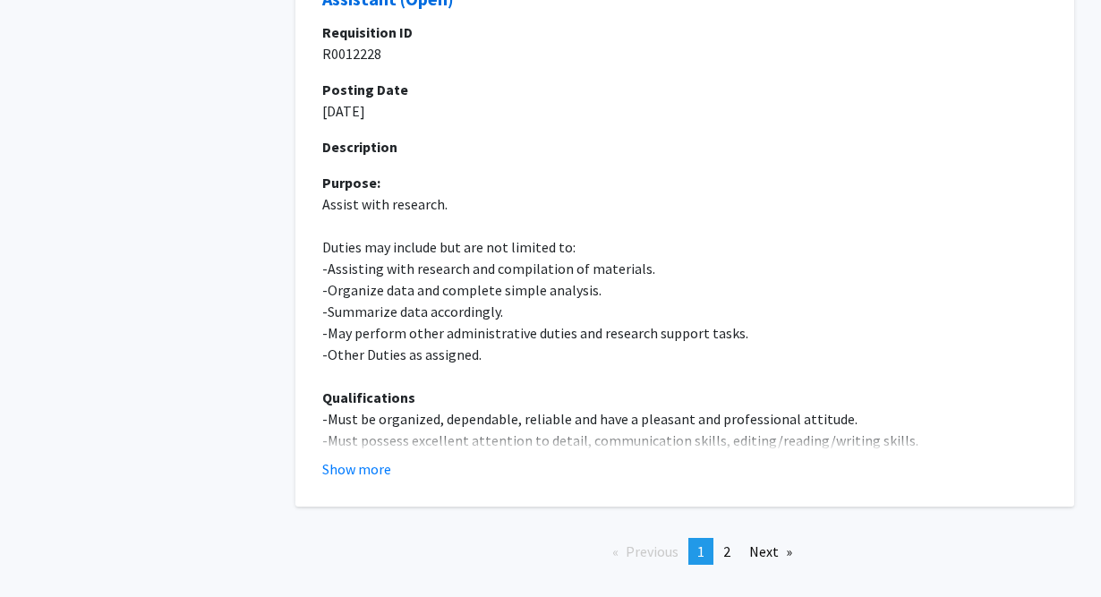
scroll to position [6064, 0]
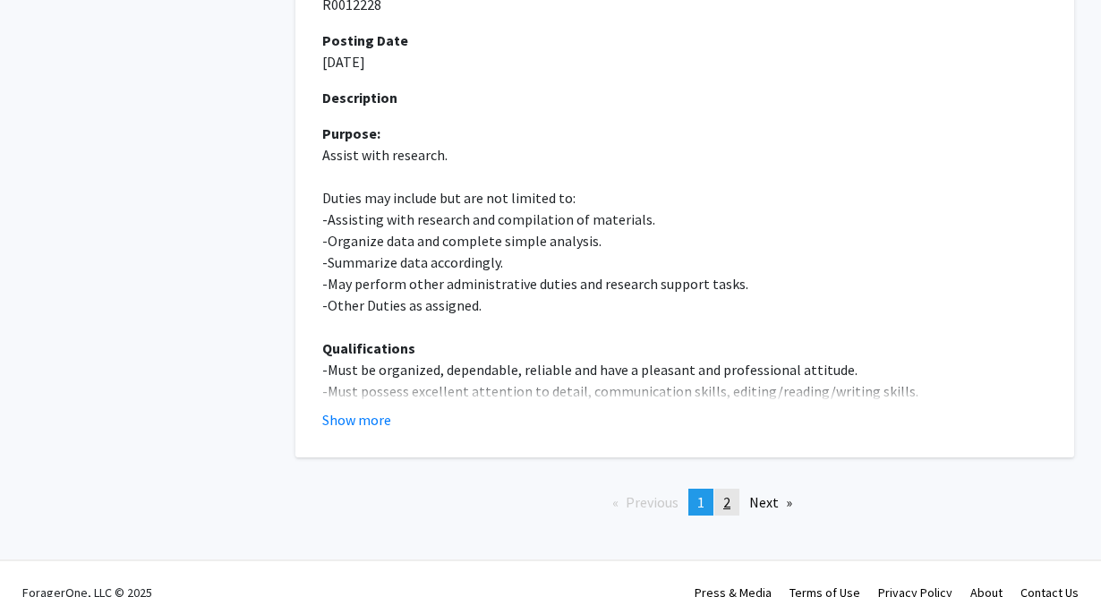
click at [732, 489] on link "page 2" at bounding box center [726, 502] width 25 height 27
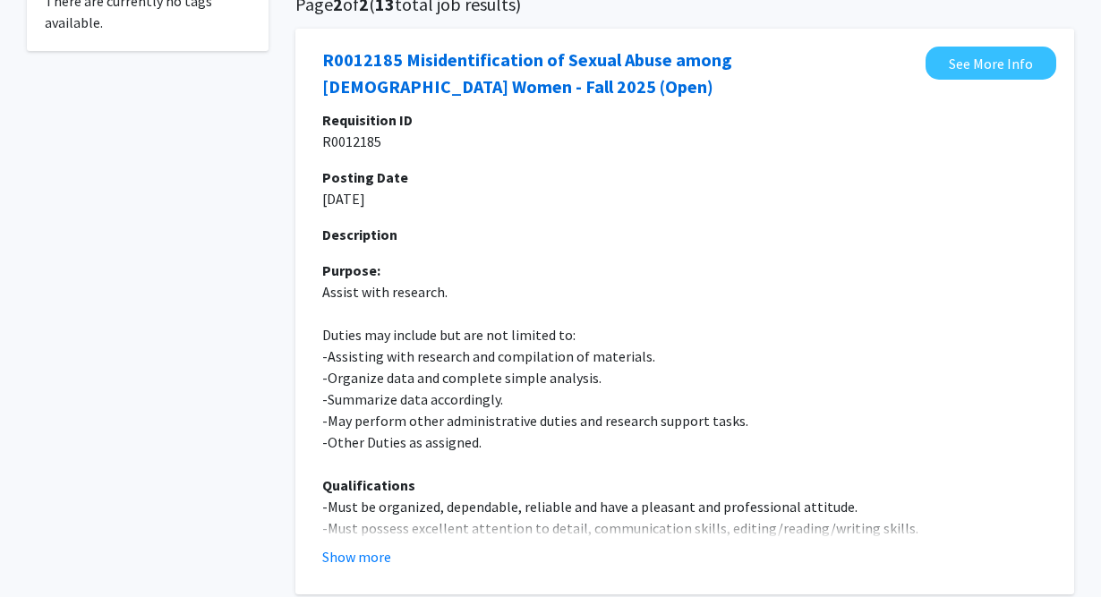
scroll to position [250, 0]
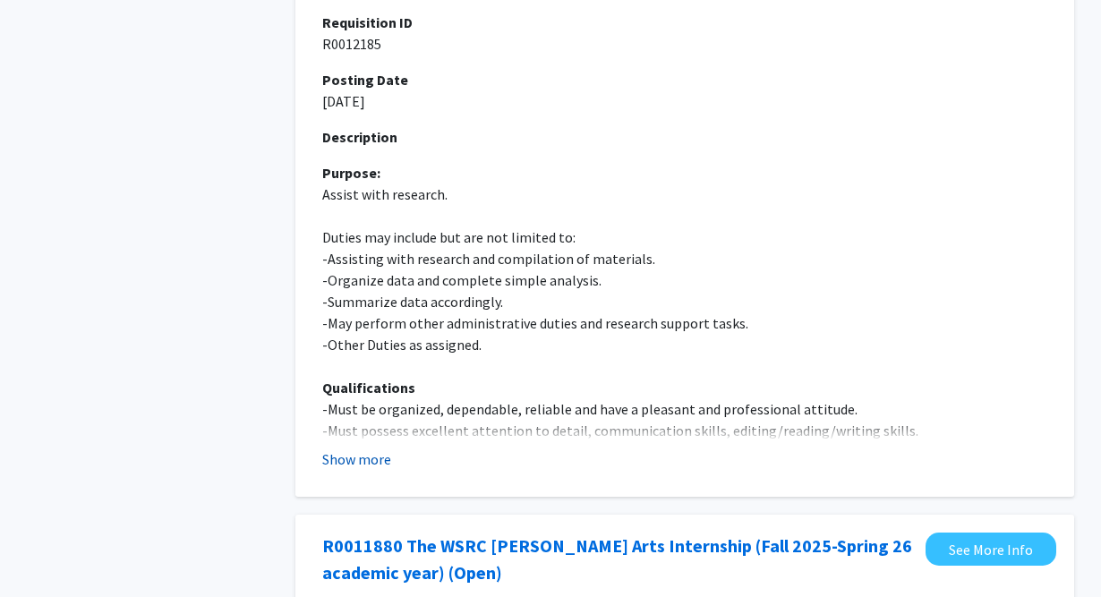
click at [382, 463] on button "Show more" at bounding box center [356, 458] width 69 height 21
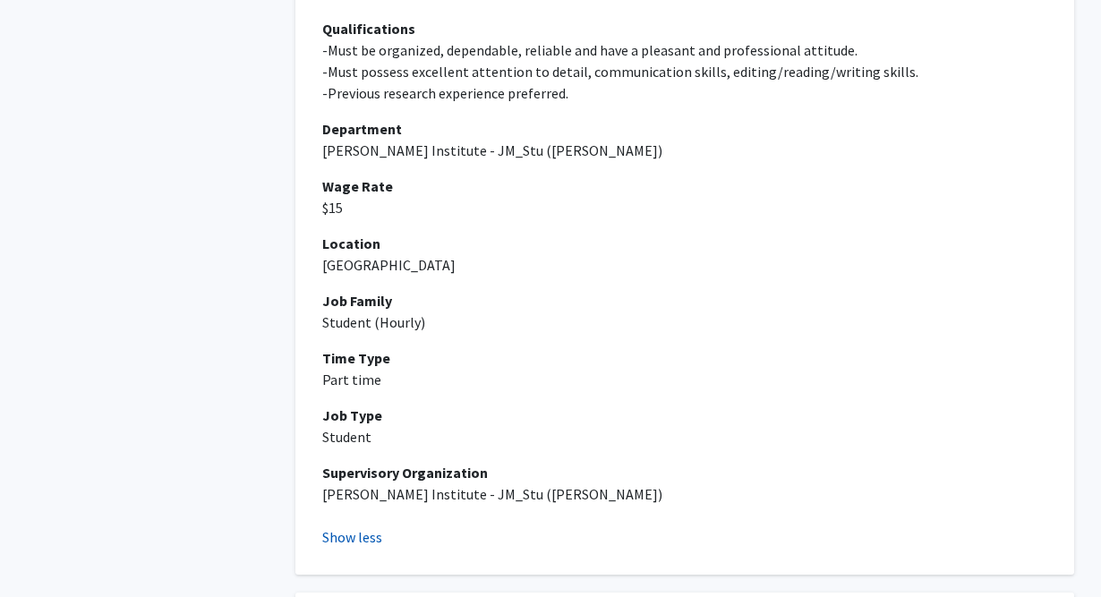
scroll to position [600, 0]
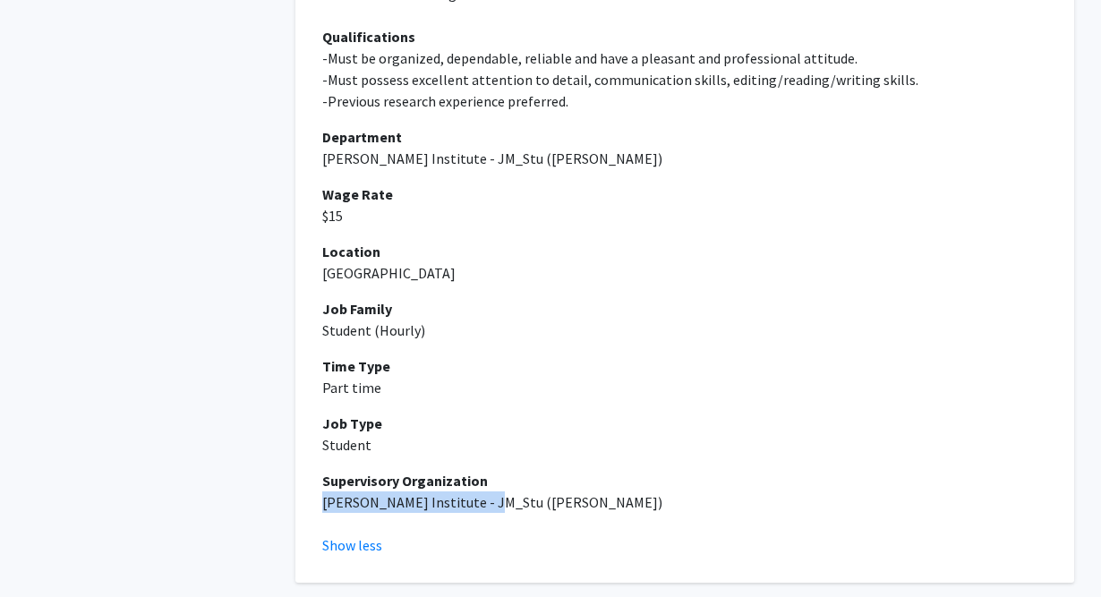
drag, startPoint x: 323, startPoint y: 505, endPoint x: 489, endPoint y: 505, distance: 165.6
click at [489, 505] on p "[PERSON_NAME] Institute - JM_Stu ([PERSON_NAME])" at bounding box center [684, 501] width 725 height 21
copy p "[PERSON_NAME] Institute"
click at [733, 307] on div "Requisition ID R0012185 Posting Date [DATE] Description Purpose: Assist with re…" at bounding box center [684, 87] width 725 height 852
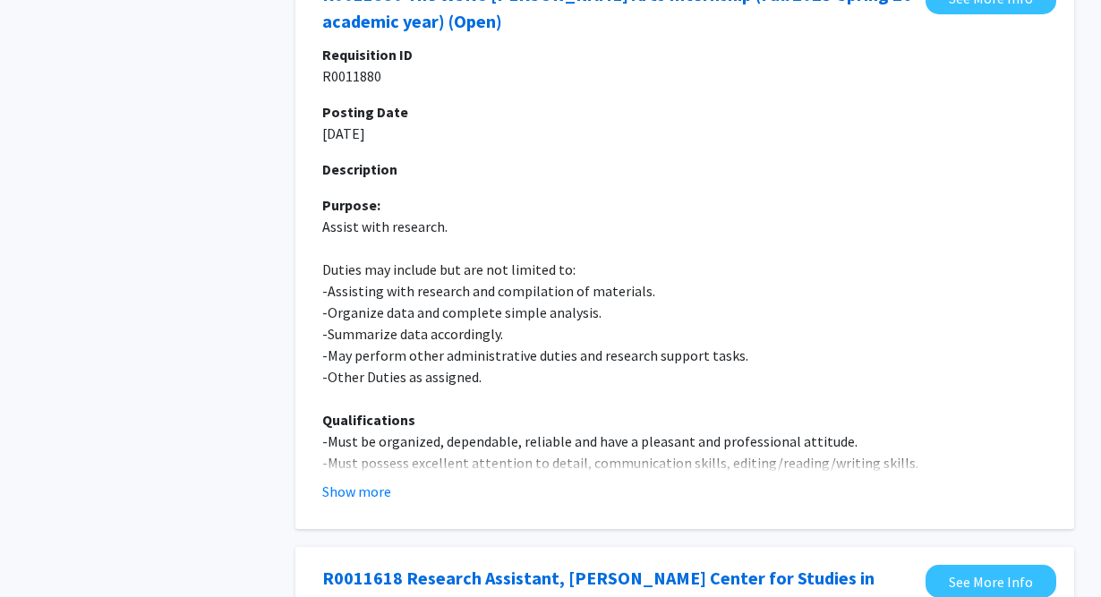
scroll to position [1240, 0]
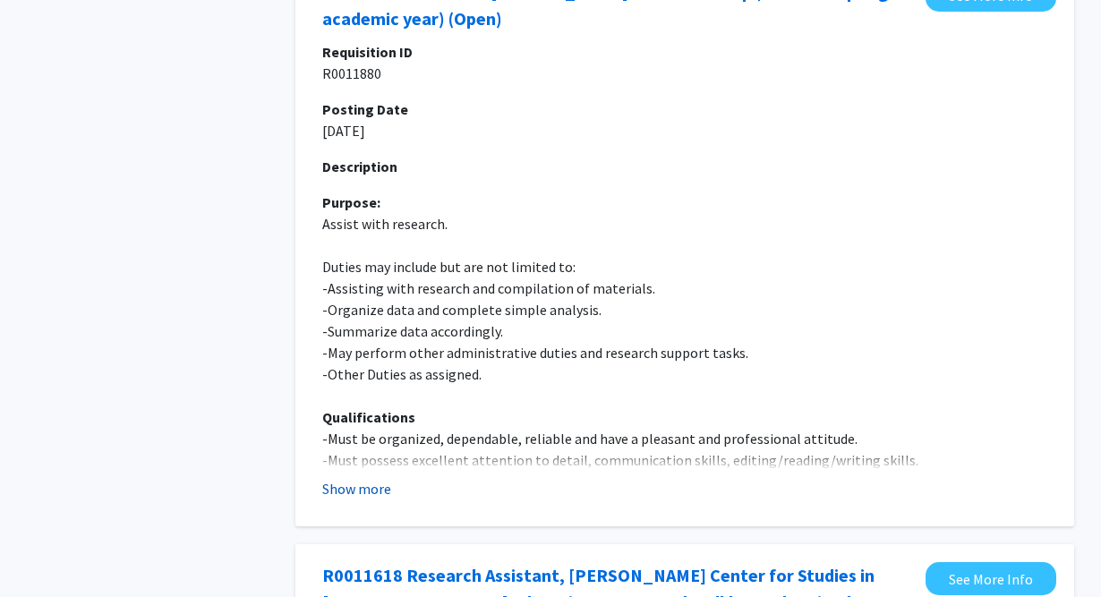
click at [342, 485] on button "Show more" at bounding box center [356, 488] width 69 height 21
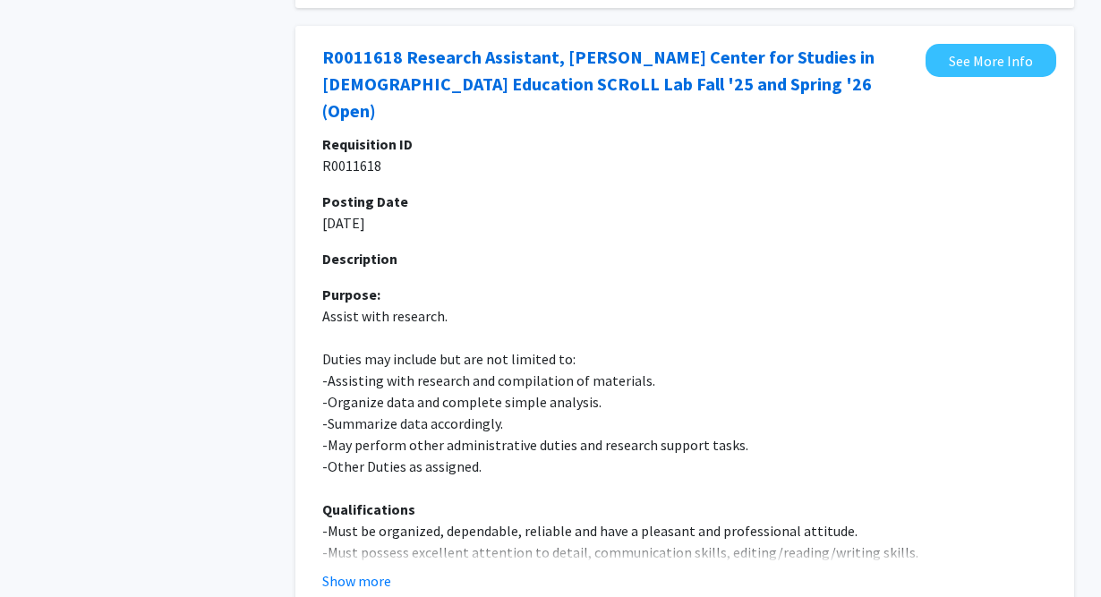
scroll to position [2199, 0]
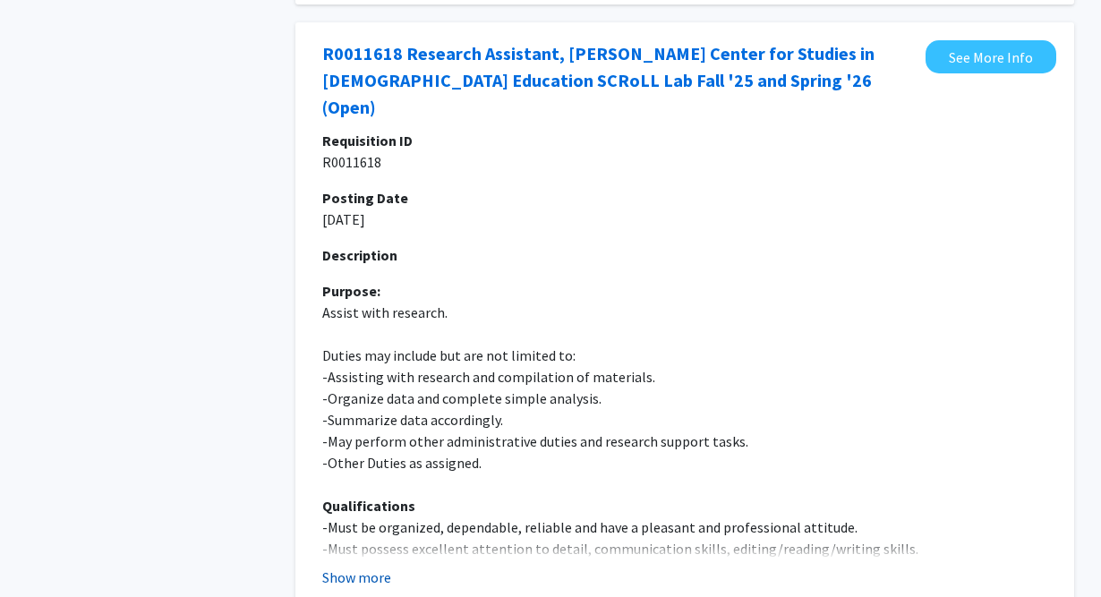
click at [353, 566] on button "Show more" at bounding box center [356, 576] width 69 height 21
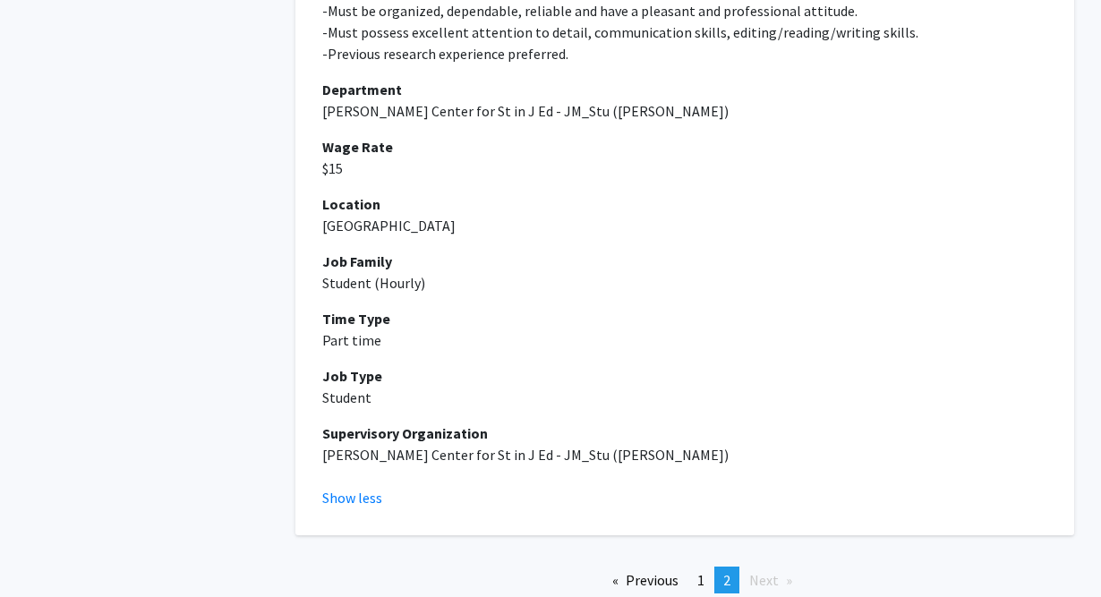
scroll to position [2720, 0]
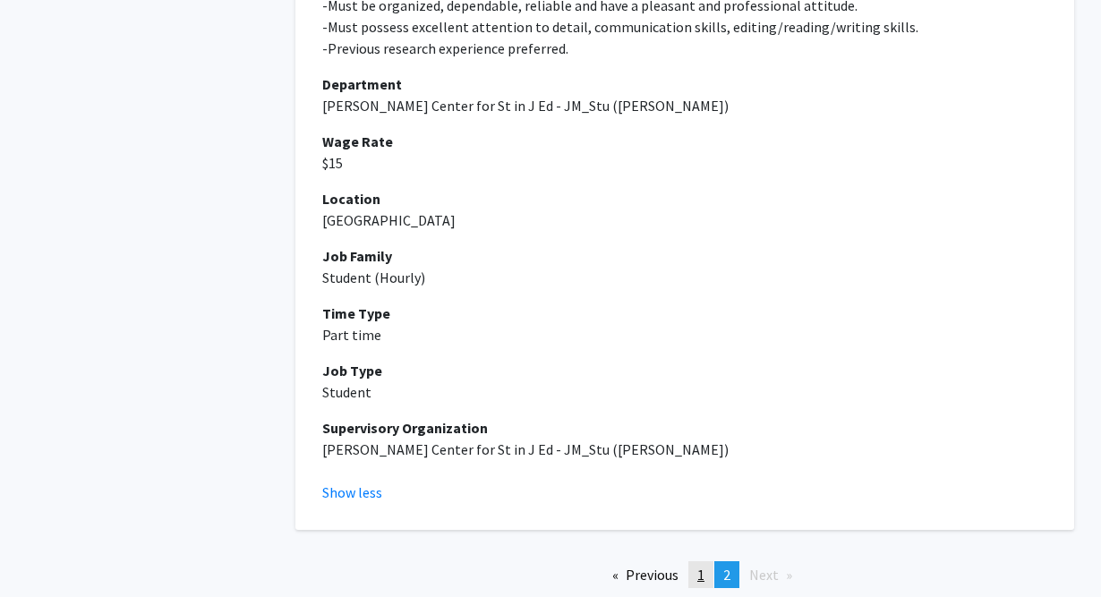
click at [695, 561] on link "page 1" at bounding box center [700, 574] width 25 height 27
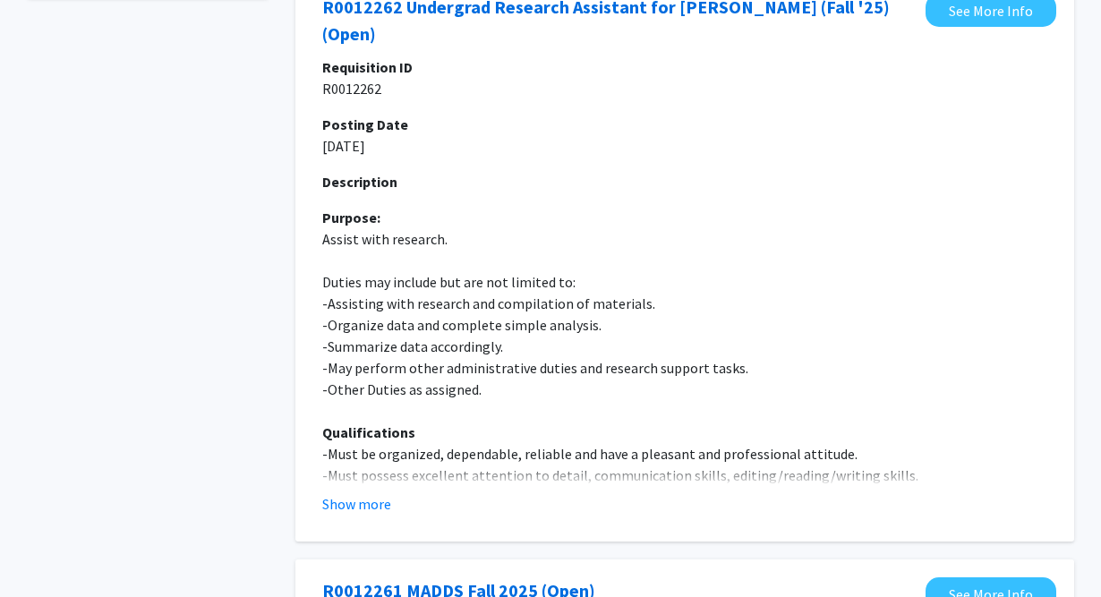
scroll to position [233, 0]
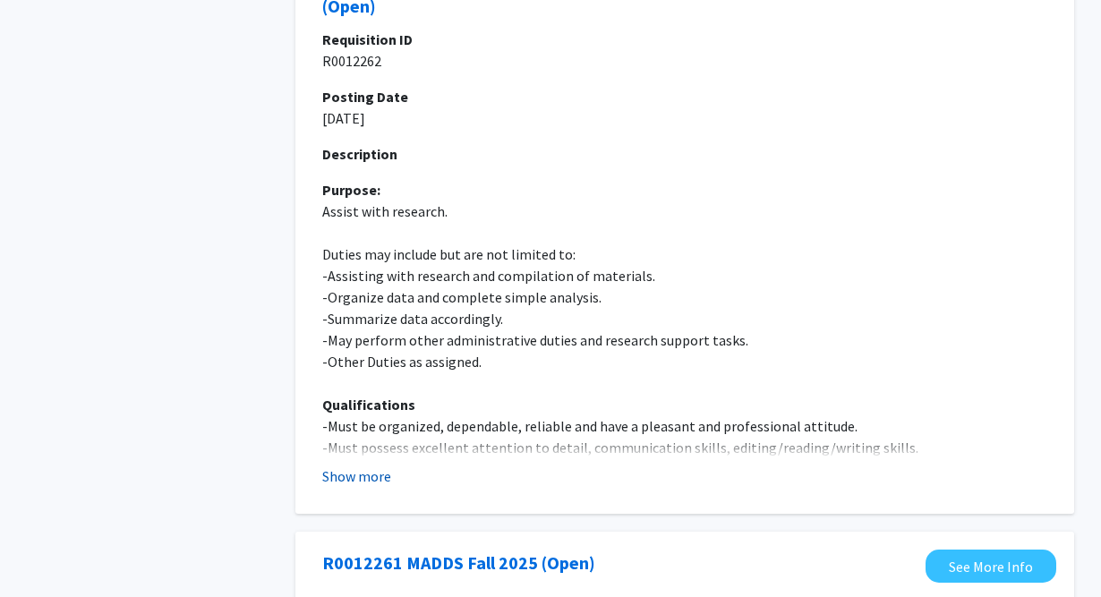
click at [373, 472] on button "Show more" at bounding box center [356, 475] width 69 height 21
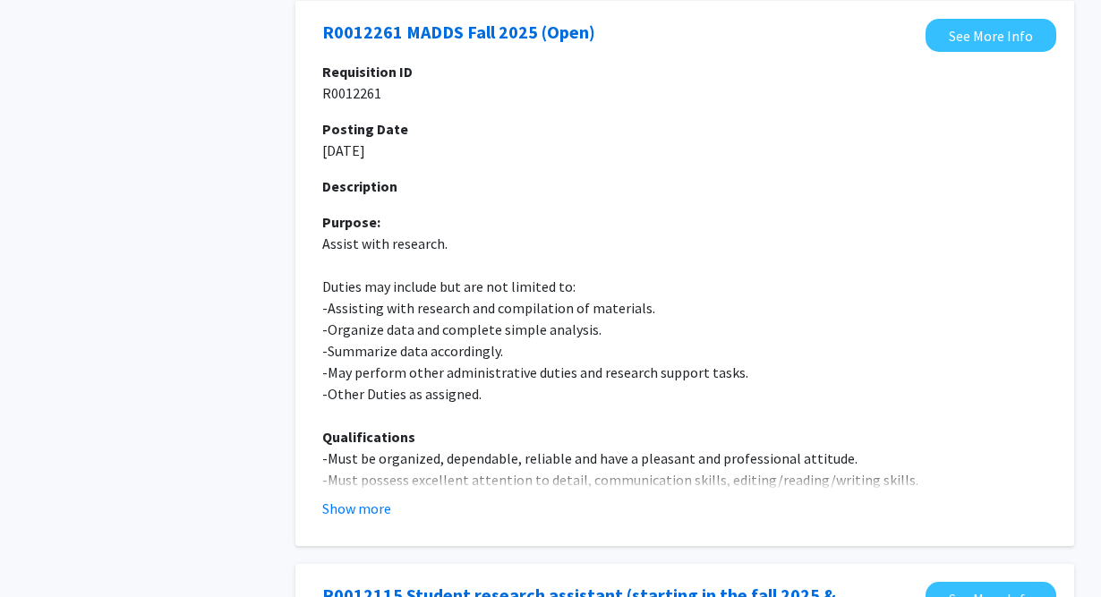
scroll to position [1199, 0]
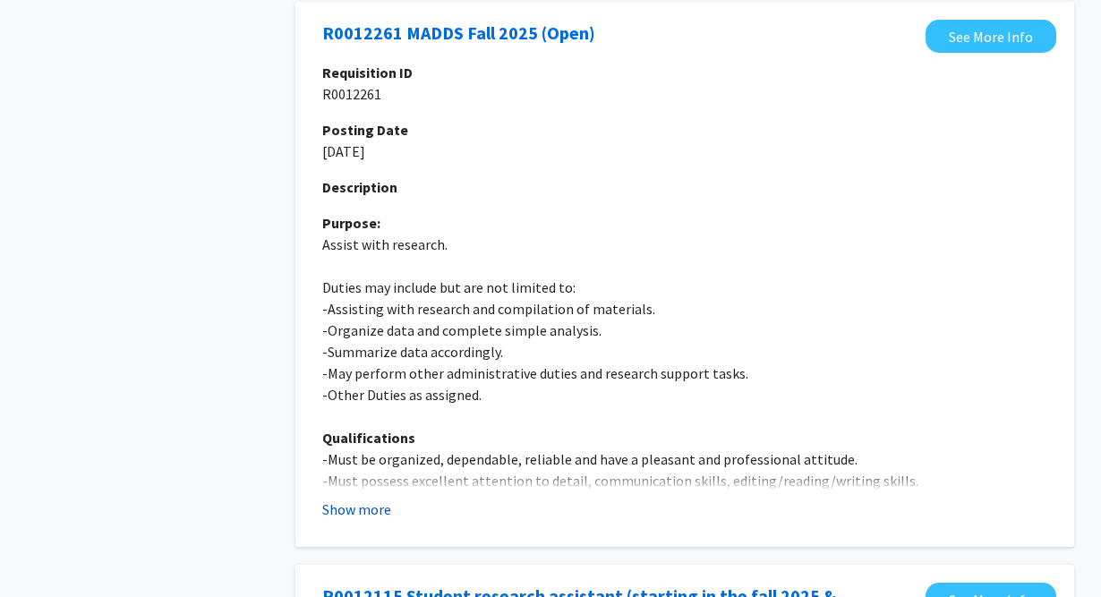
click at [361, 508] on button "Show more" at bounding box center [356, 508] width 69 height 21
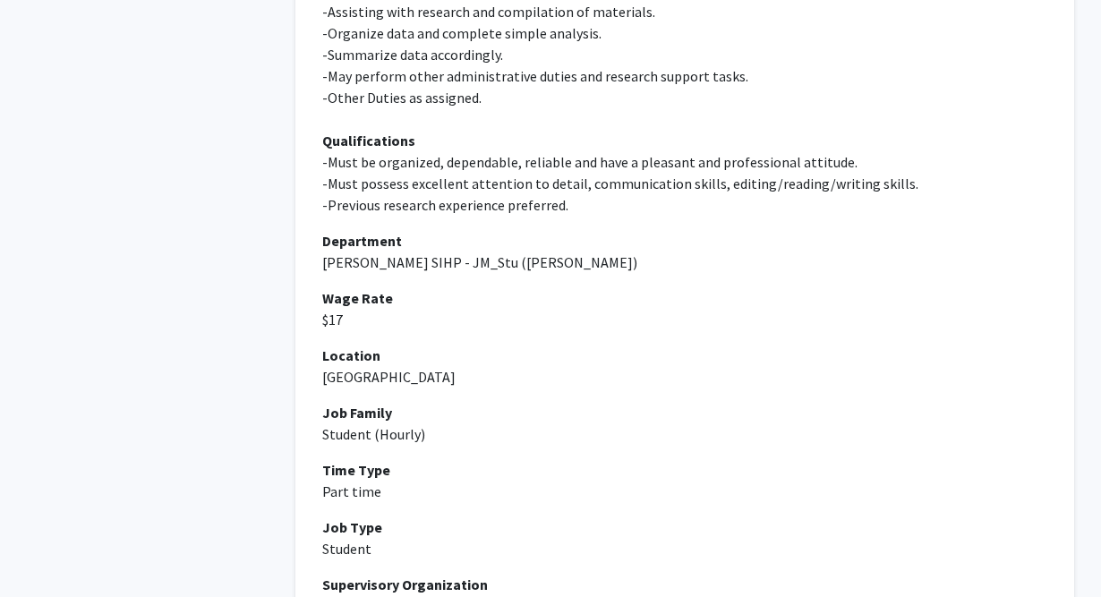
scroll to position [1494, 0]
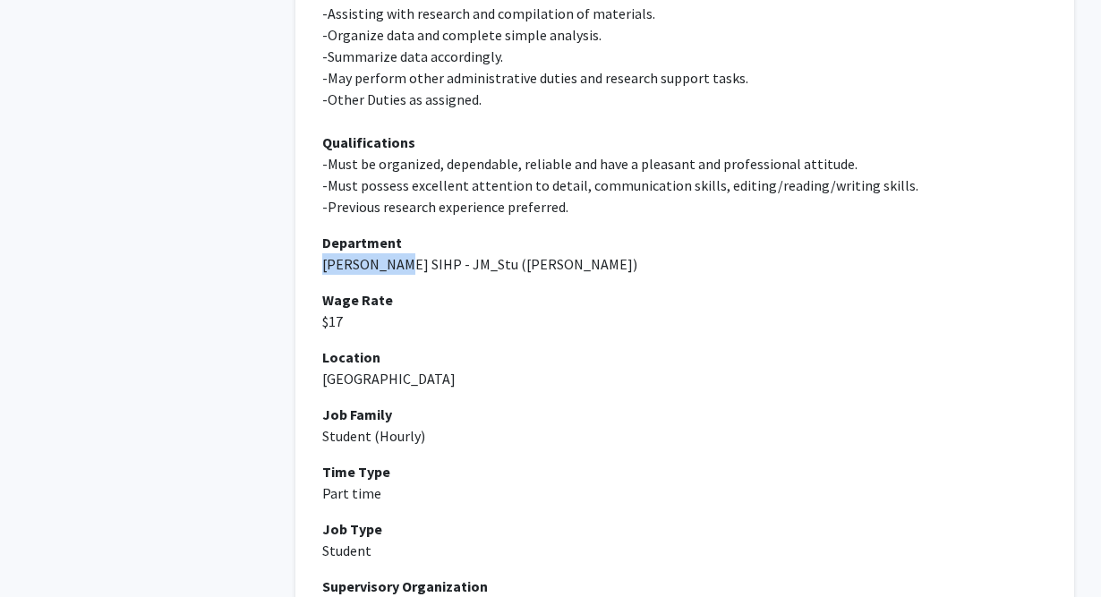
drag, startPoint x: 324, startPoint y: 259, endPoint x: 386, endPoint y: 262, distance: 61.8
click at [386, 262] on p "[PERSON_NAME] SIHP - JM_Stu ([PERSON_NAME])" at bounding box center [684, 263] width 725 height 21
copy p "[PERSON_NAME] SIHP"
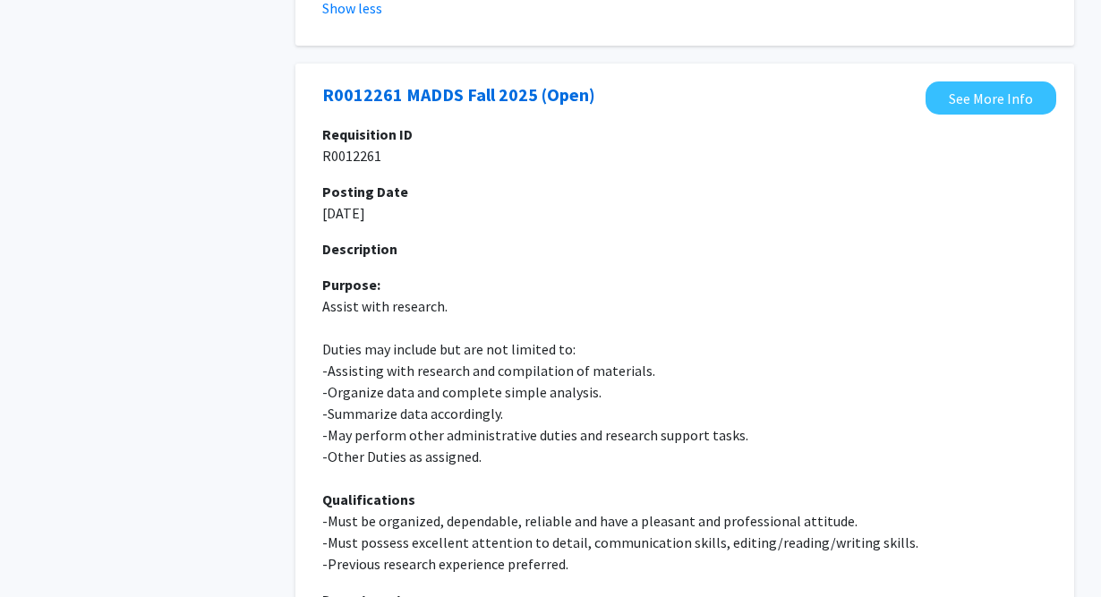
scroll to position [1136, 0]
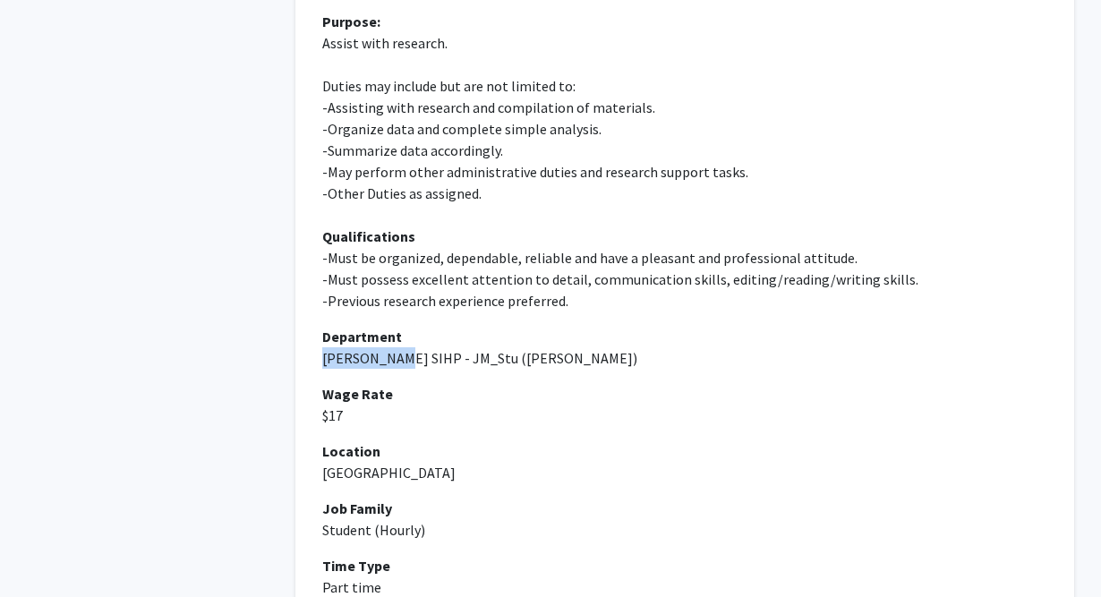
click at [507, 290] on p "Purpose: Assist with research. Duties may include but are not limited to: -Assi…" at bounding box center [684, 161] width 725 height 301
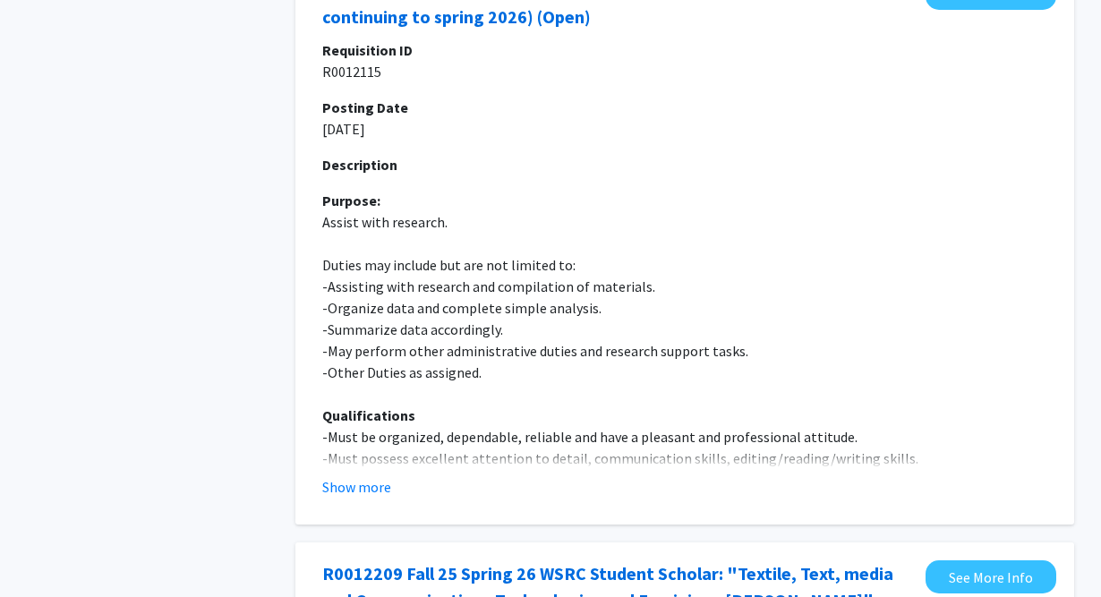
scroll to position [2277, 0]
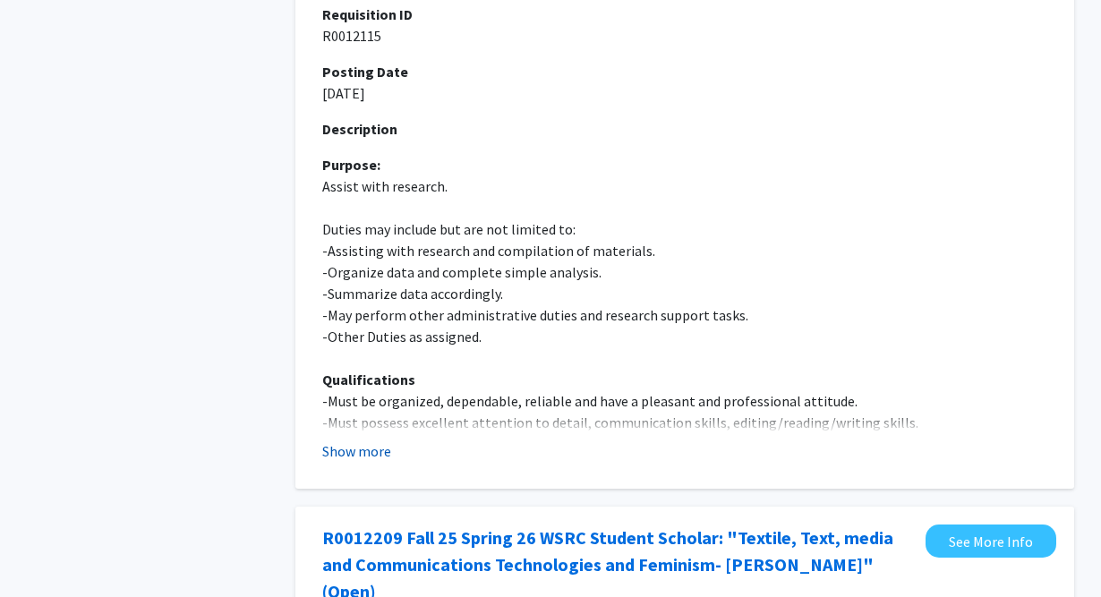
click at [369, 459] on button "Show more" at bounding box center [356, 450] width 69 height 21
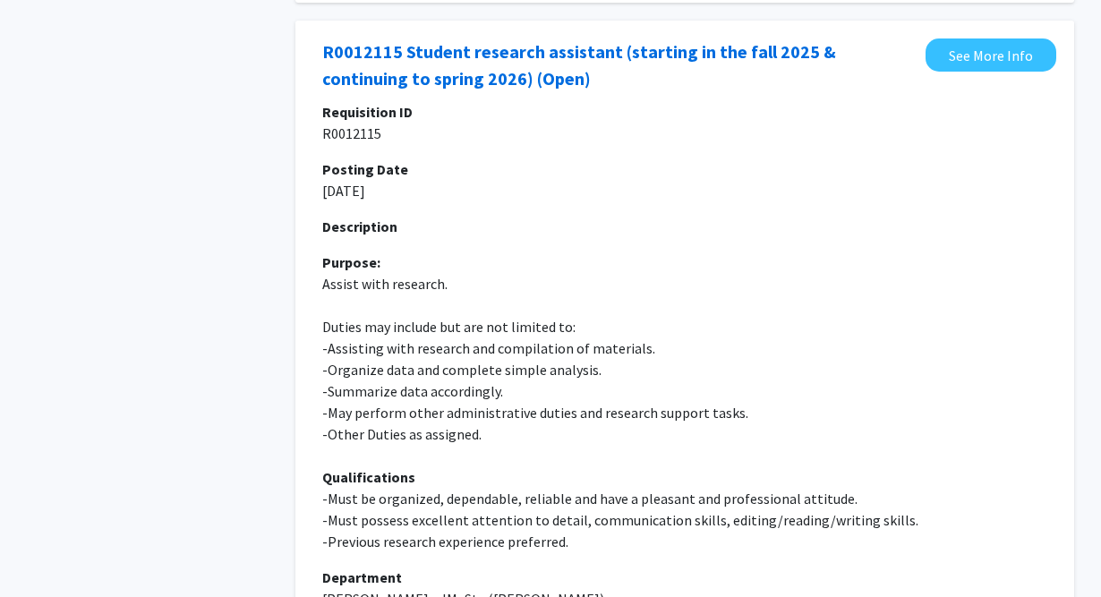
scroll to position [2142, 0]
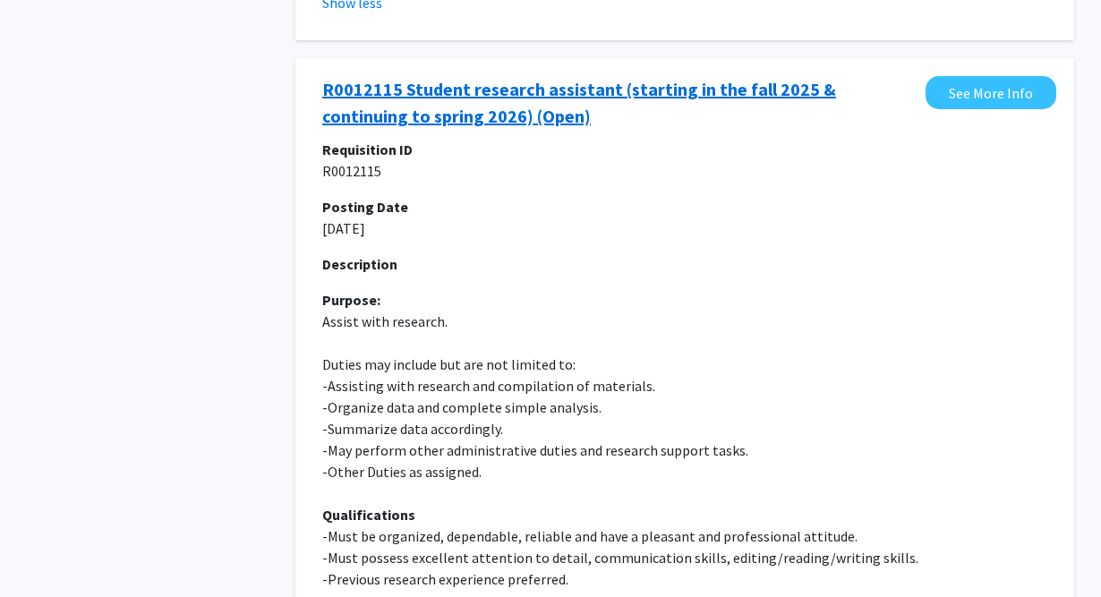
click at [830, 92] on link "R0012115 Student research assistant (starting in the fall 2025 & continuing to …" at bounding box center [619, 103] width 594 height 54
